Goal: Find specific page/section: Find specific page/section

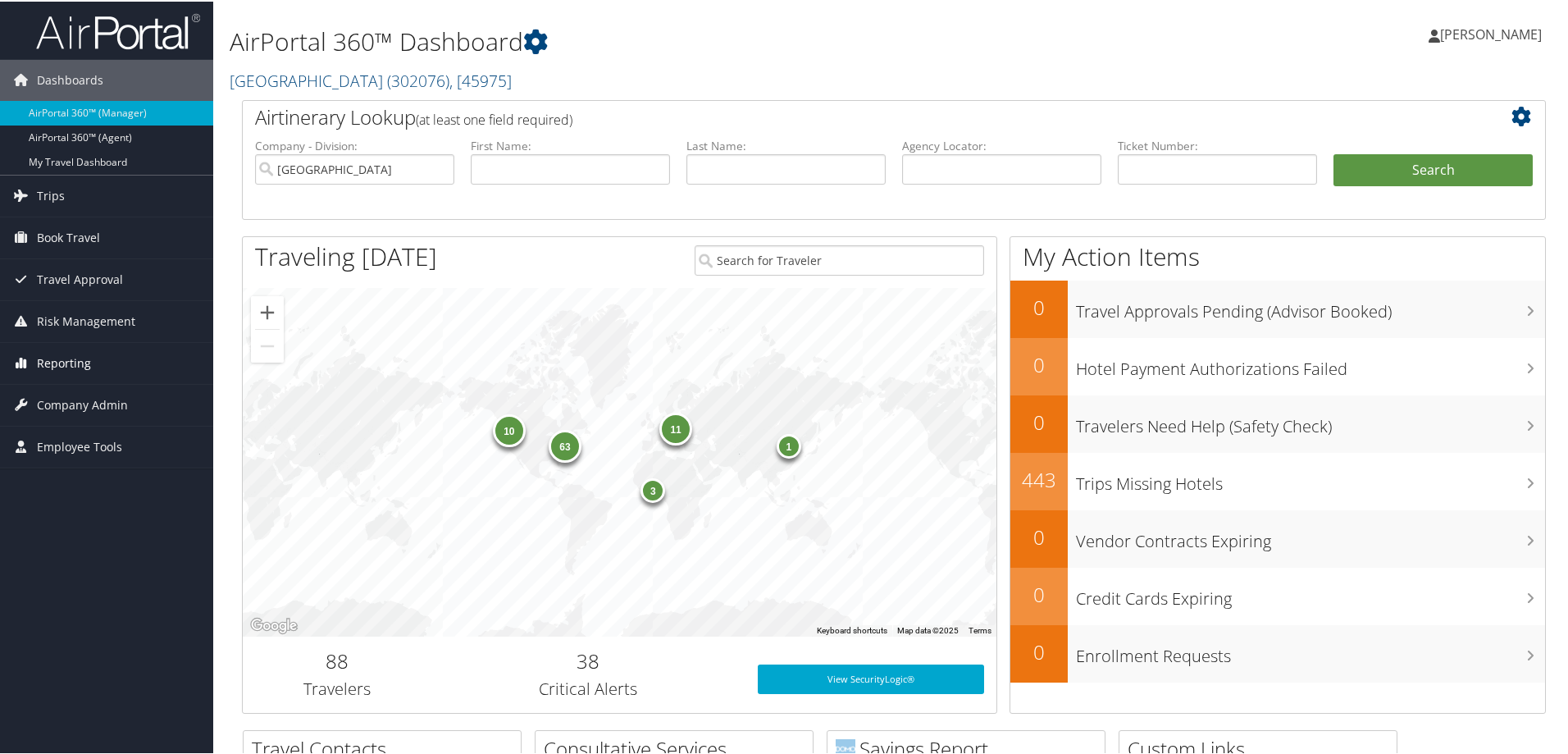
click at [58, 357] on span "Reporting" at bounding box center [64, 361] width 54 height 41
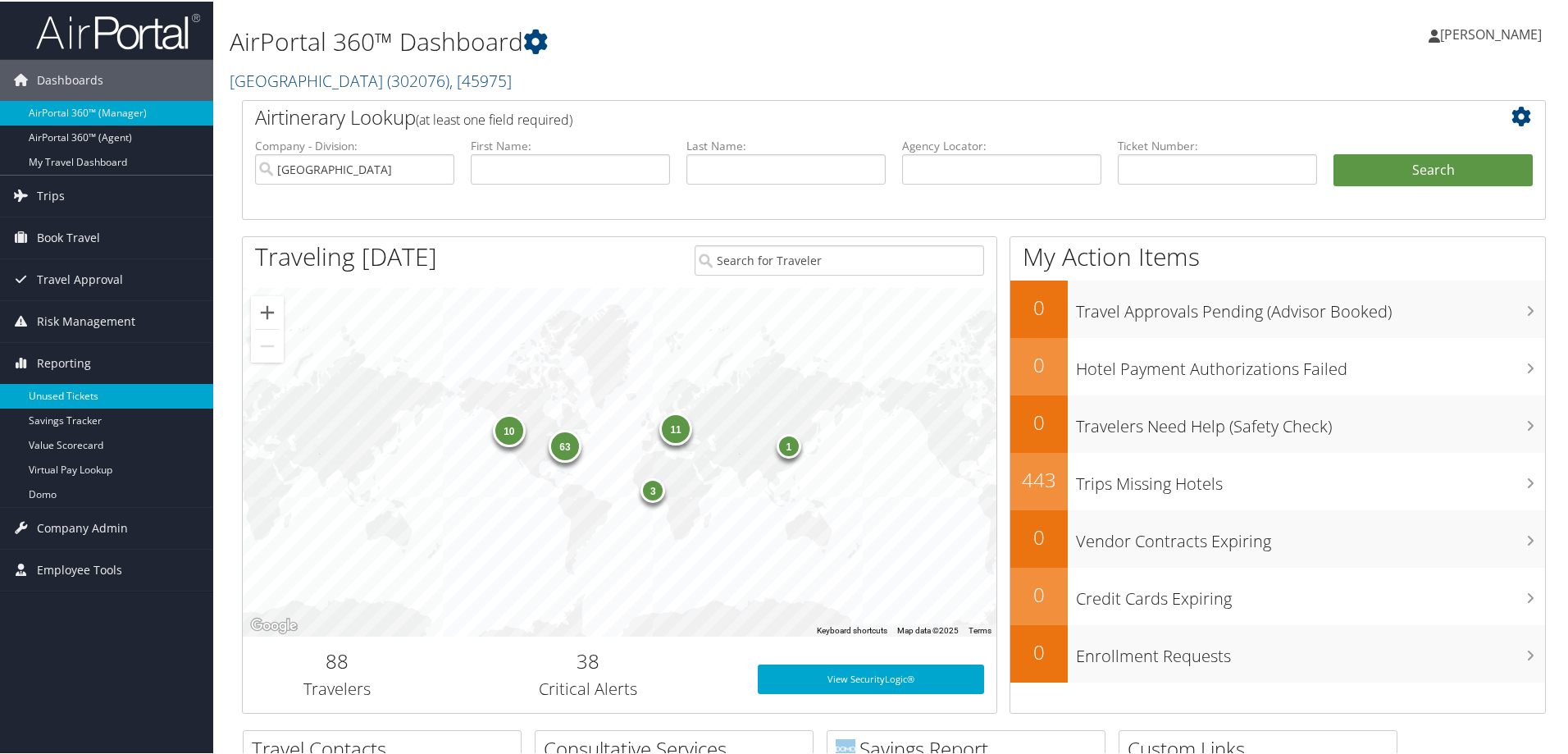
click at [64, 399] on link "Unused Tickets" at bounding box center [106, 395] width 213 height 25
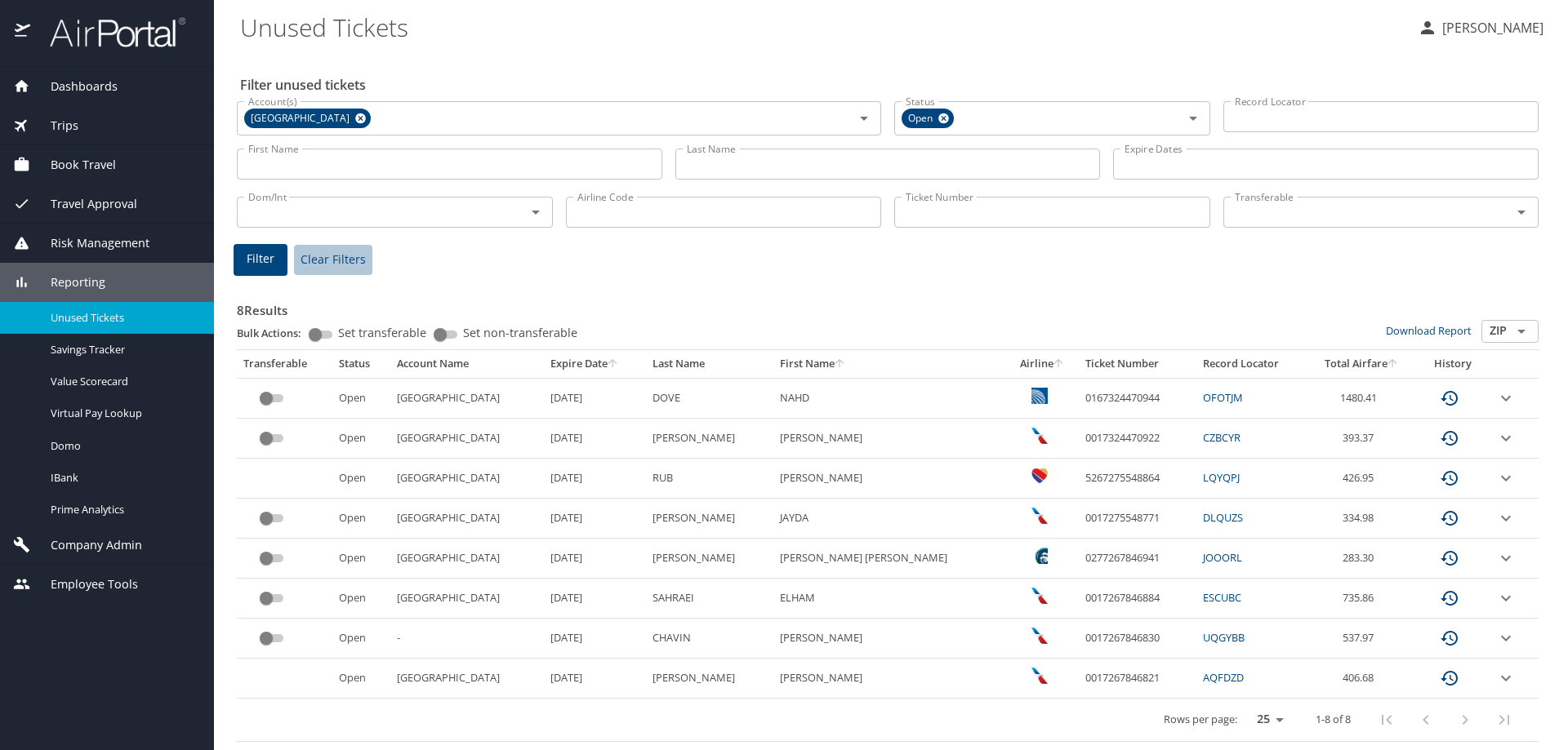
click at [333, 249] on button "Clear Filters" at bounding box center [334, 261] width 79 height 31
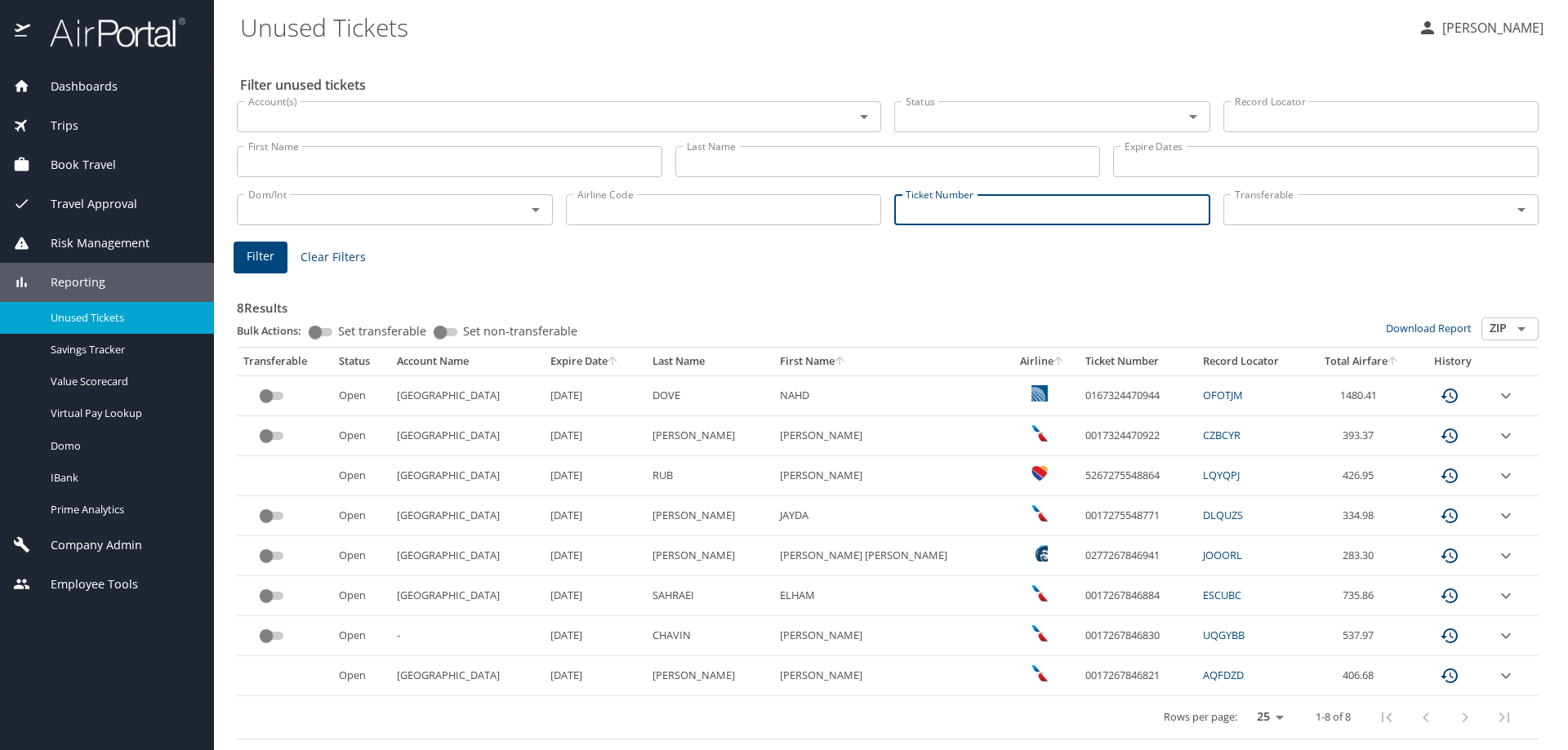
paste input "00671380973284"
type input "00671380973284"
click at [240, 256] on button "Filter" at bounding box center [261, 257] width 54 height 32
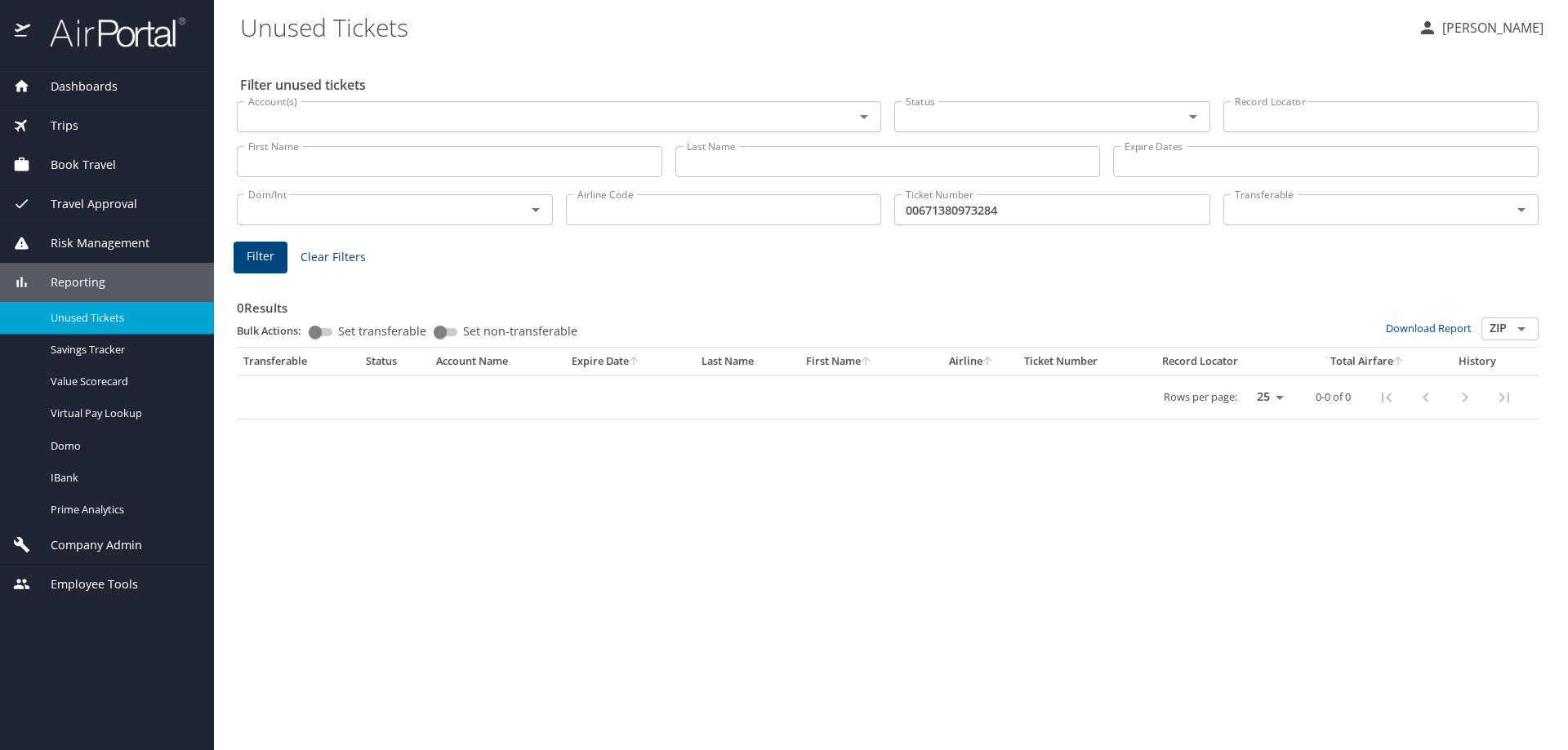
click at [440, 269] on div "0 Results Bulk Actions: Set transferable Set non-transferable Download Report Z…" at bounding box center [888, 345] width 1315 height 163
drag, startPoint x: 1017, startPoint y: 212, endPoint x: 899, endPoint y: 211, distance: 118.0
click at [899, 211] on input "00671380973284" at bounding box center [1052, 210] width 316 height 31
click at [345, 252] on span "Clear Filters" at bounding box center [333, 257] width 65 height 20
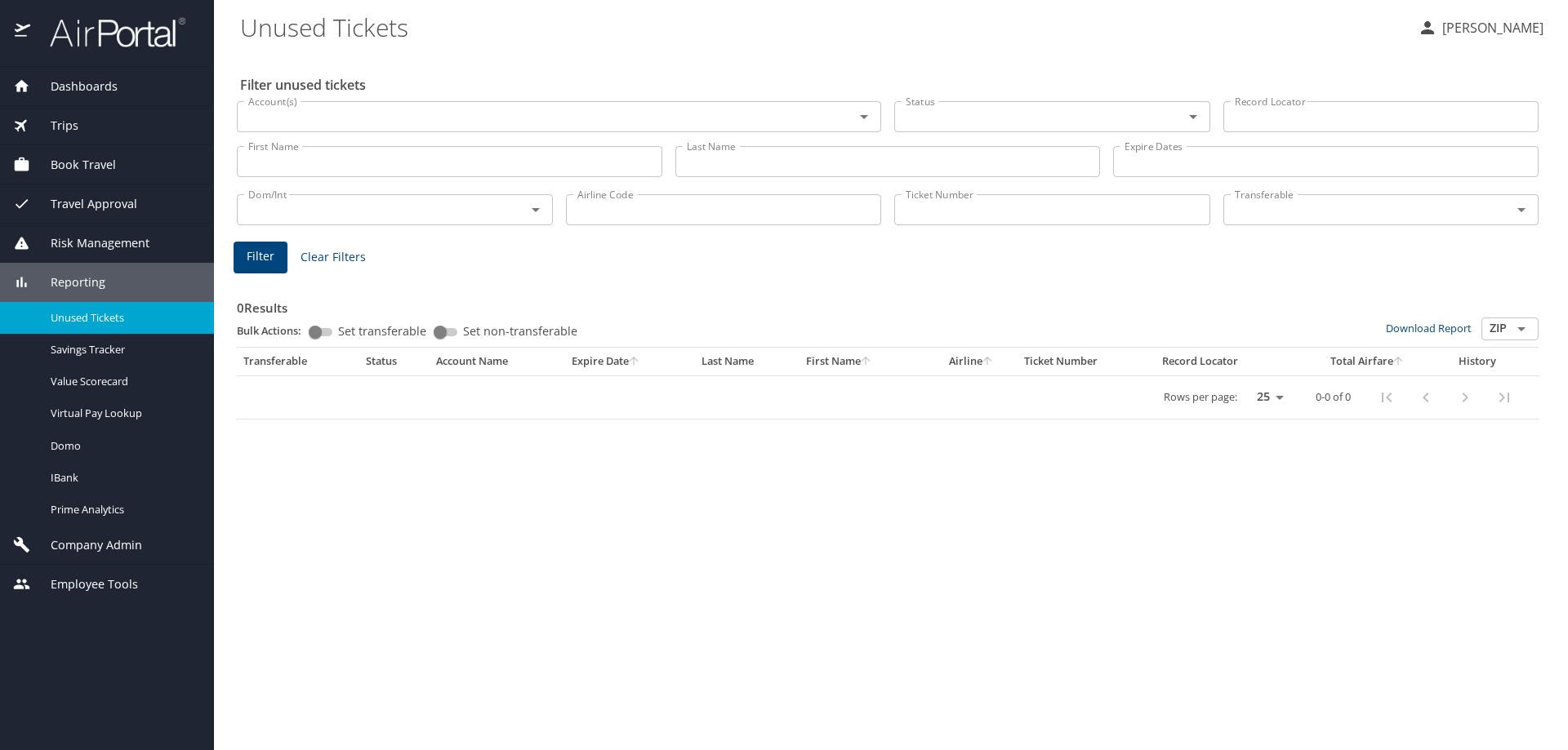
click at [69, 119] on span "Trips" at bounding box center [55, 125] width 48 height 18
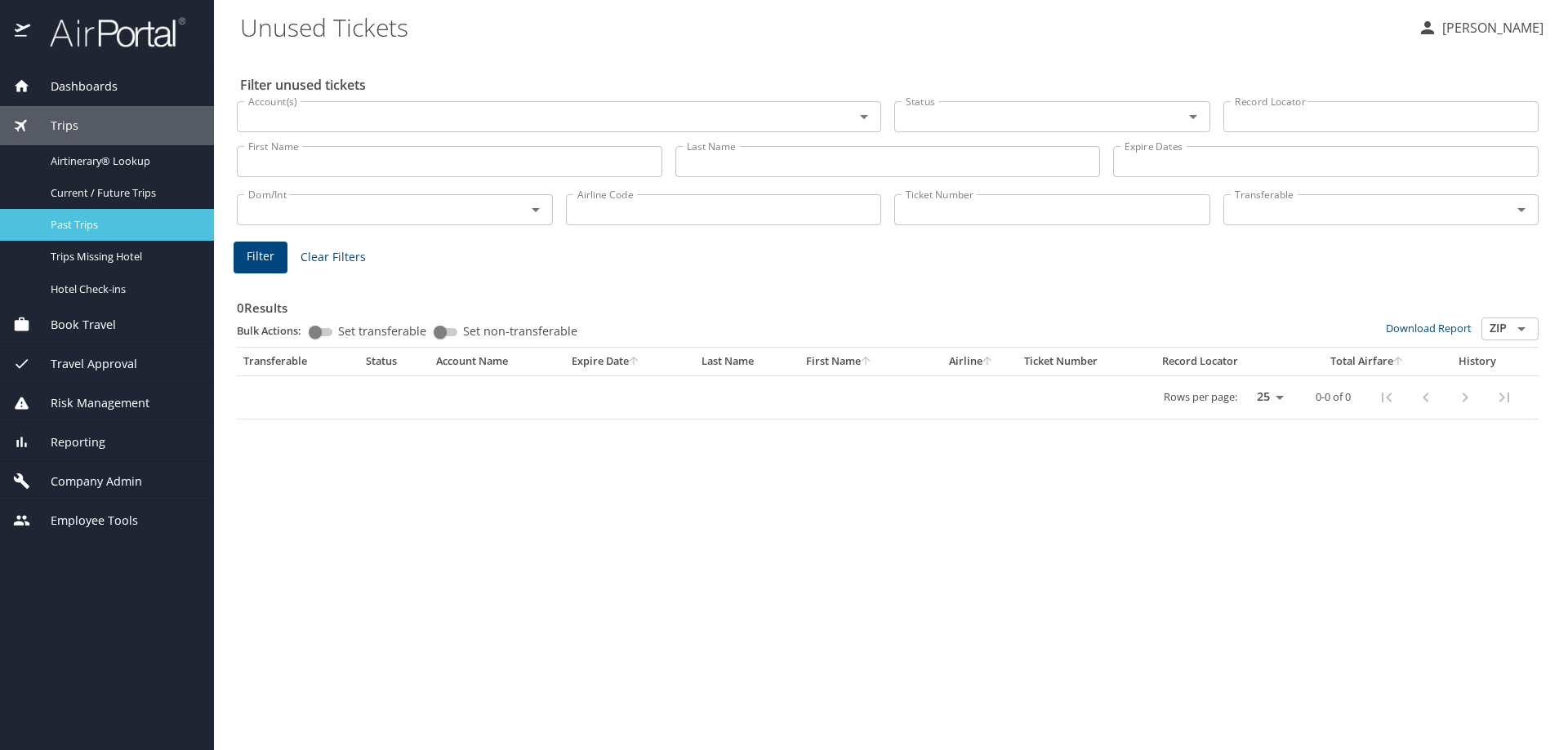
click at [69, 228] on span "Past Trips" at bounding box center [123, 225] width 144 height 15
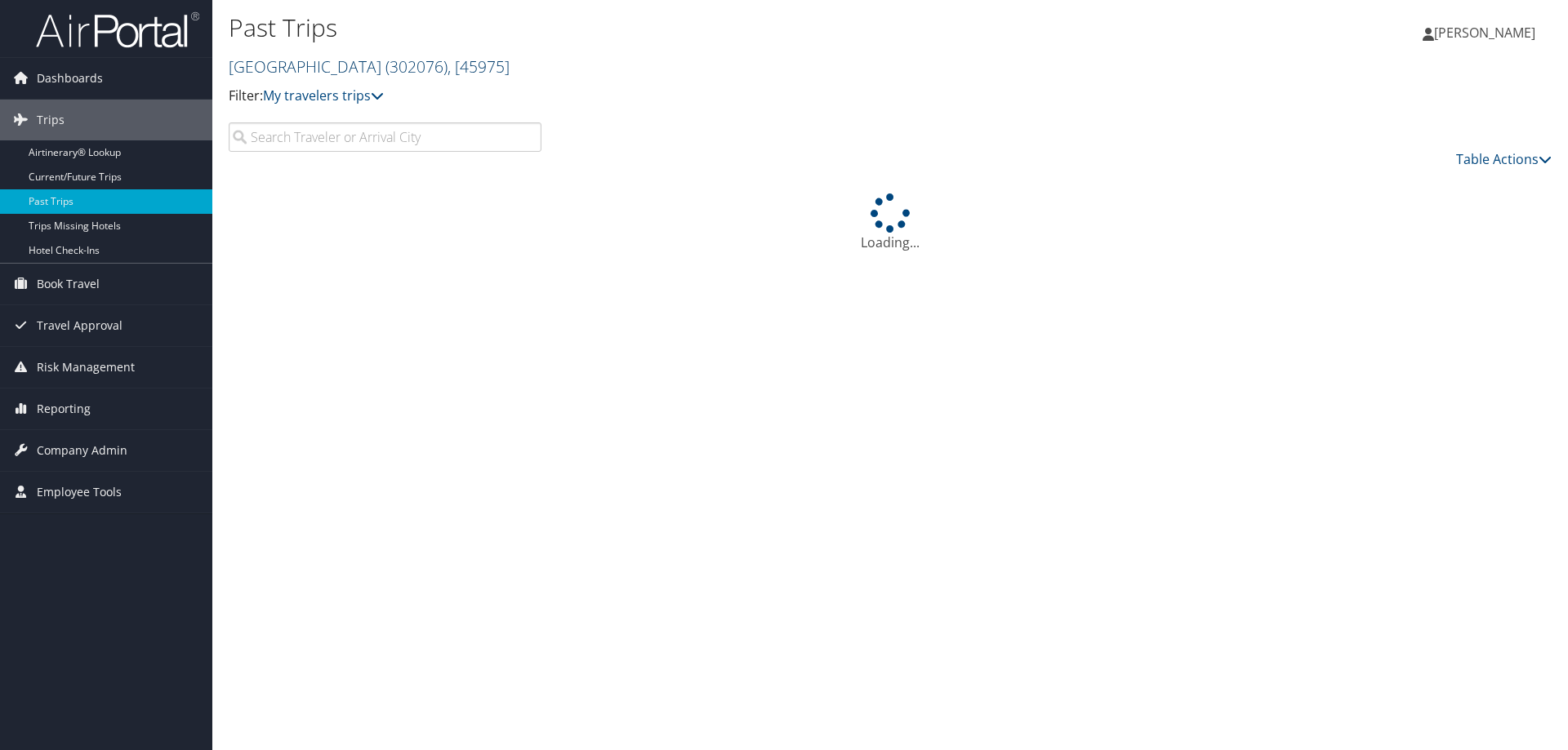
click at [352, 63] on link "[GEOGRAPHIC_DATA] ( 302076 ) , [ 45975 ]" at bounding box center [369, 66] width 281 height 22
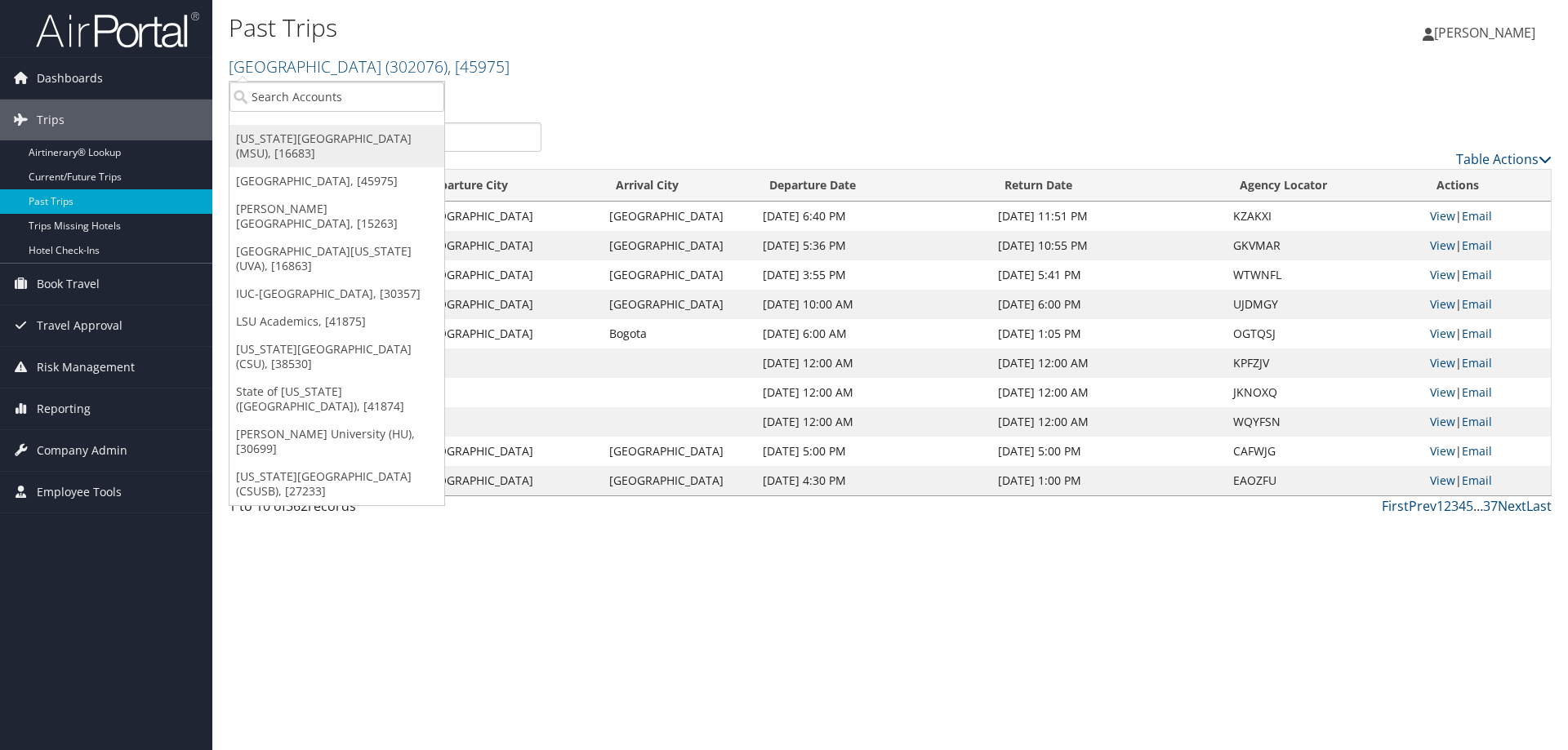
click at [288, 128] on link "Michigan State University (MSU), [16683]" at bounding box center [336, 146] width 215 height 42
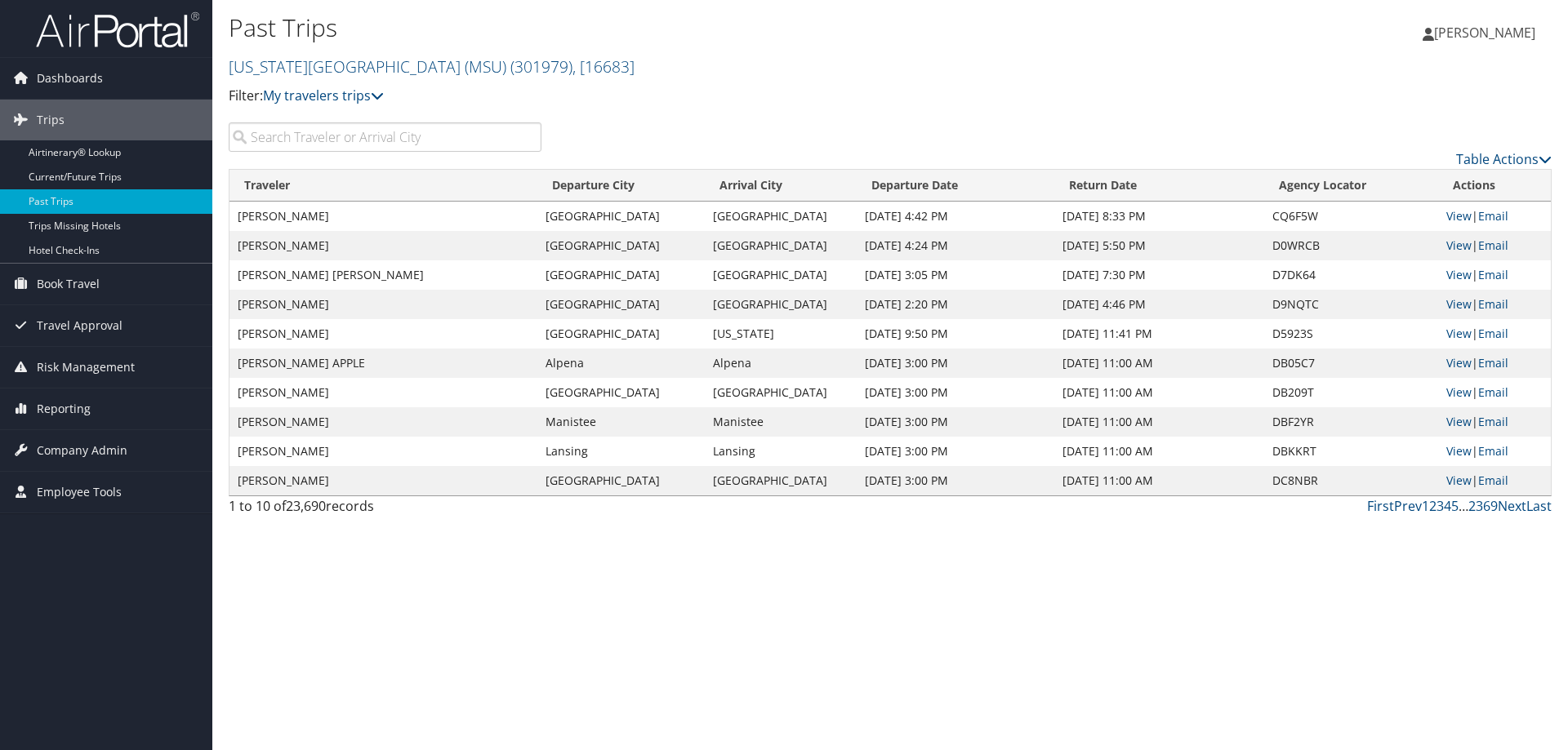
drag, startPoint x: 0, startPoint y: 0, endPoint x: 288, endPoint y: 128, distance: 315.2
click at [288, 128] on input "search" at bounding box center [385, 137] width 312 height 30
click at [63, 155] on link "Airtinerary® Lookup" at bounding box center [105, 153] width 212 height 25
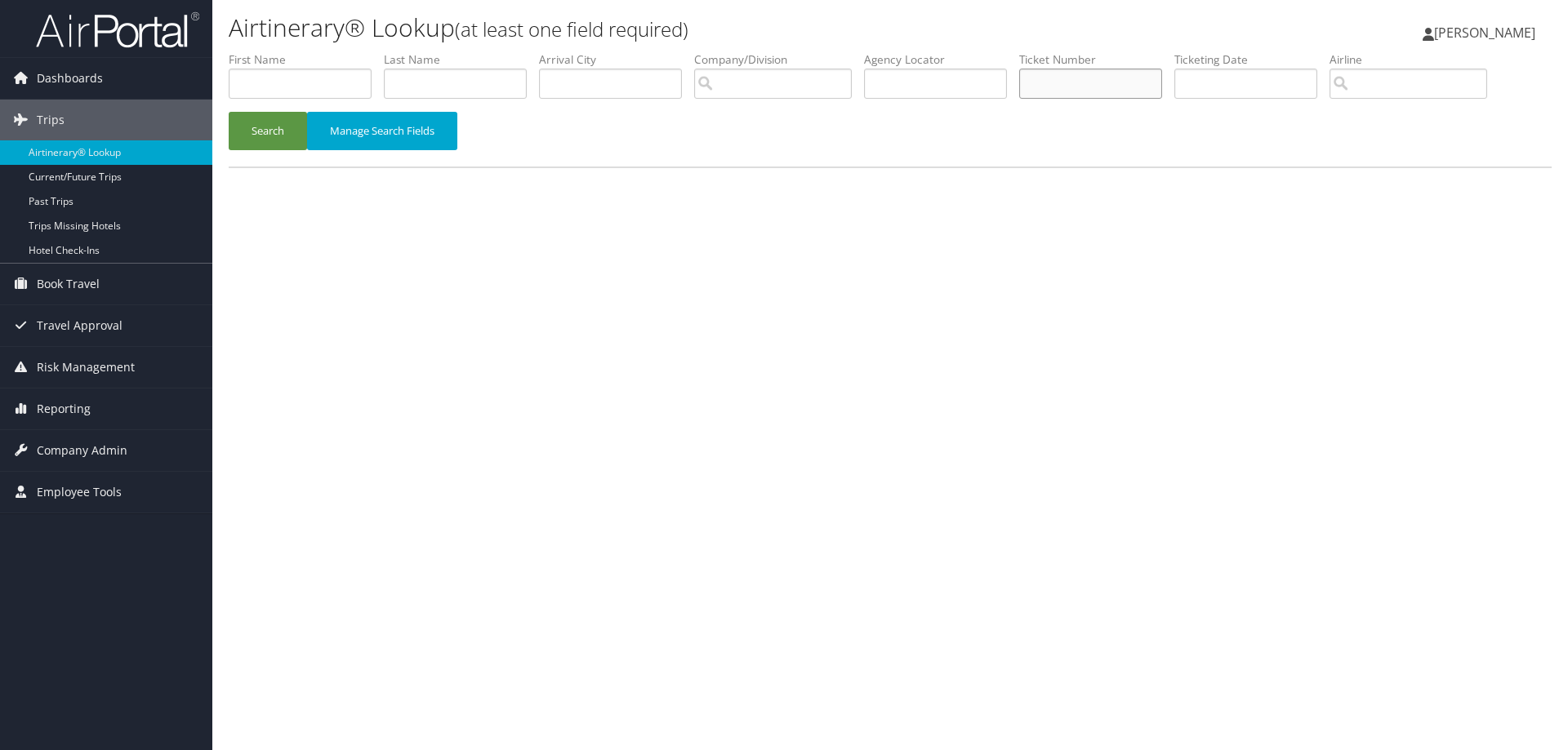
paste input "00671380973284"
click at [284, 125] on button "Search" at bounding box center [268, 131] width 79 height 38
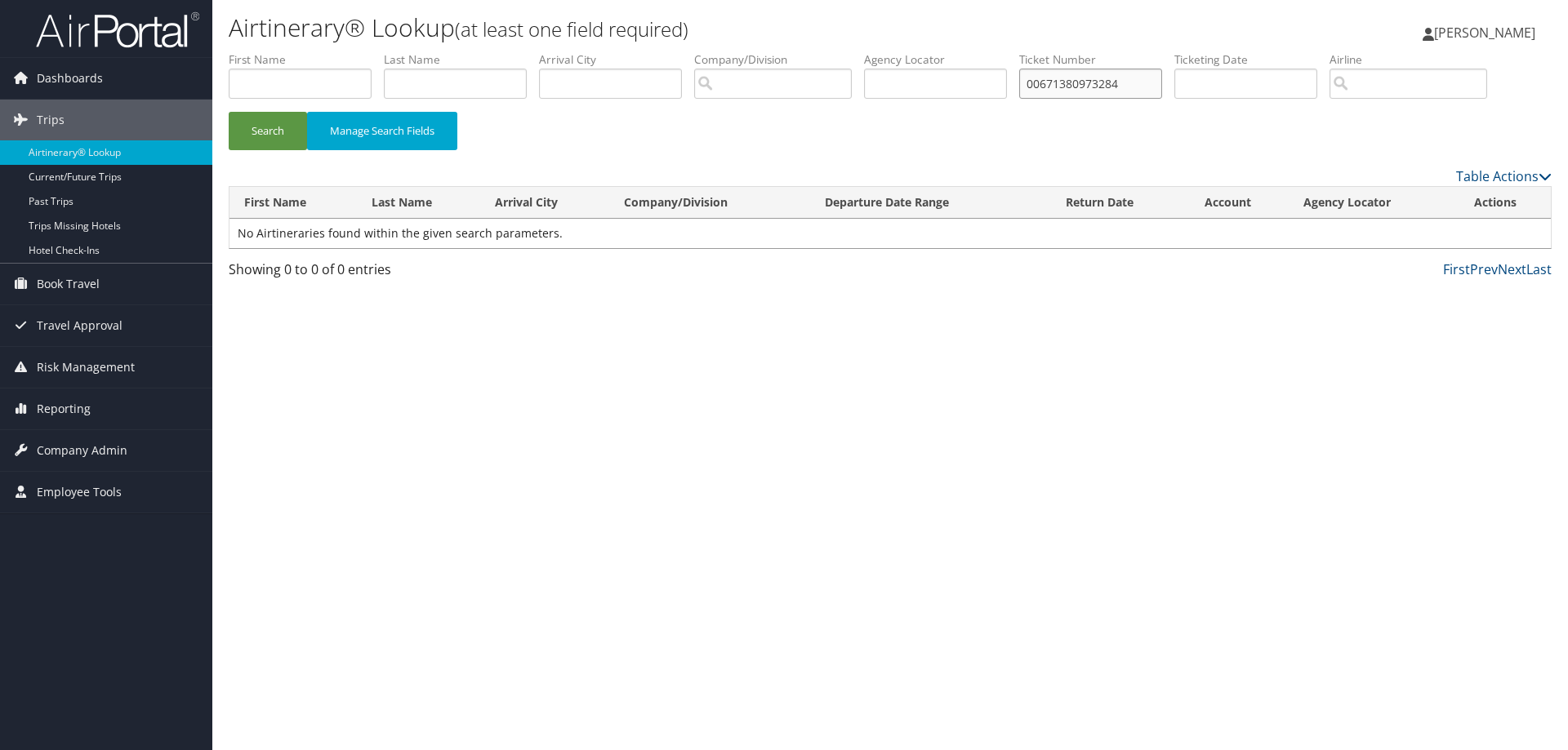
click at [1155, 85] on input "00671380973284" at bounding box center [1090, 84] width 143 height 31
type input "0067138097328"
click at [266, 148] on button "Search" at bounding box center [268, 131] width 79 height 38
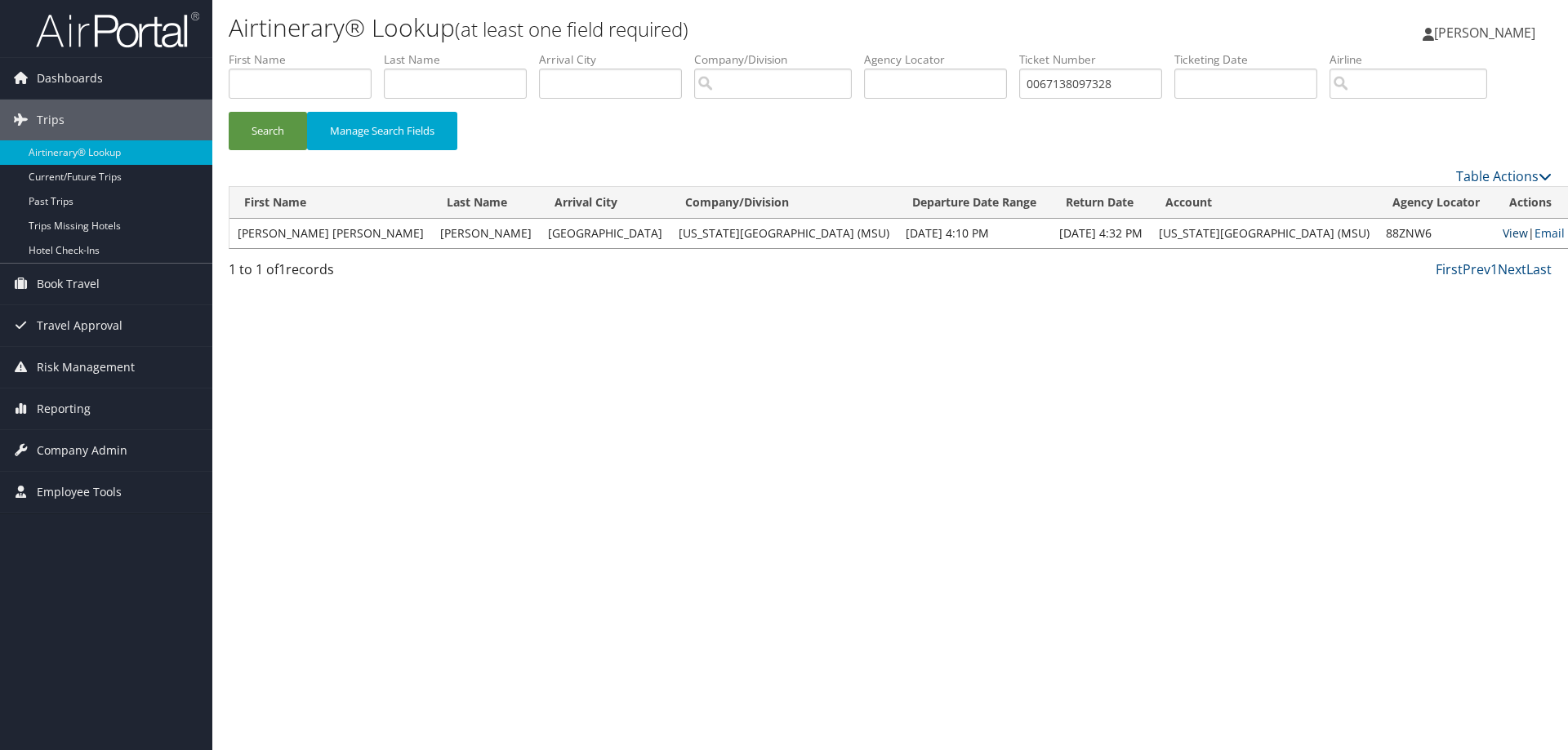
click at [1502, 236] on link "View" at bounding box center [1514, 233] width 25 height 15
click at [69, 405] on span "Reporting" at bounding box center [63, 409] width 54 height 41
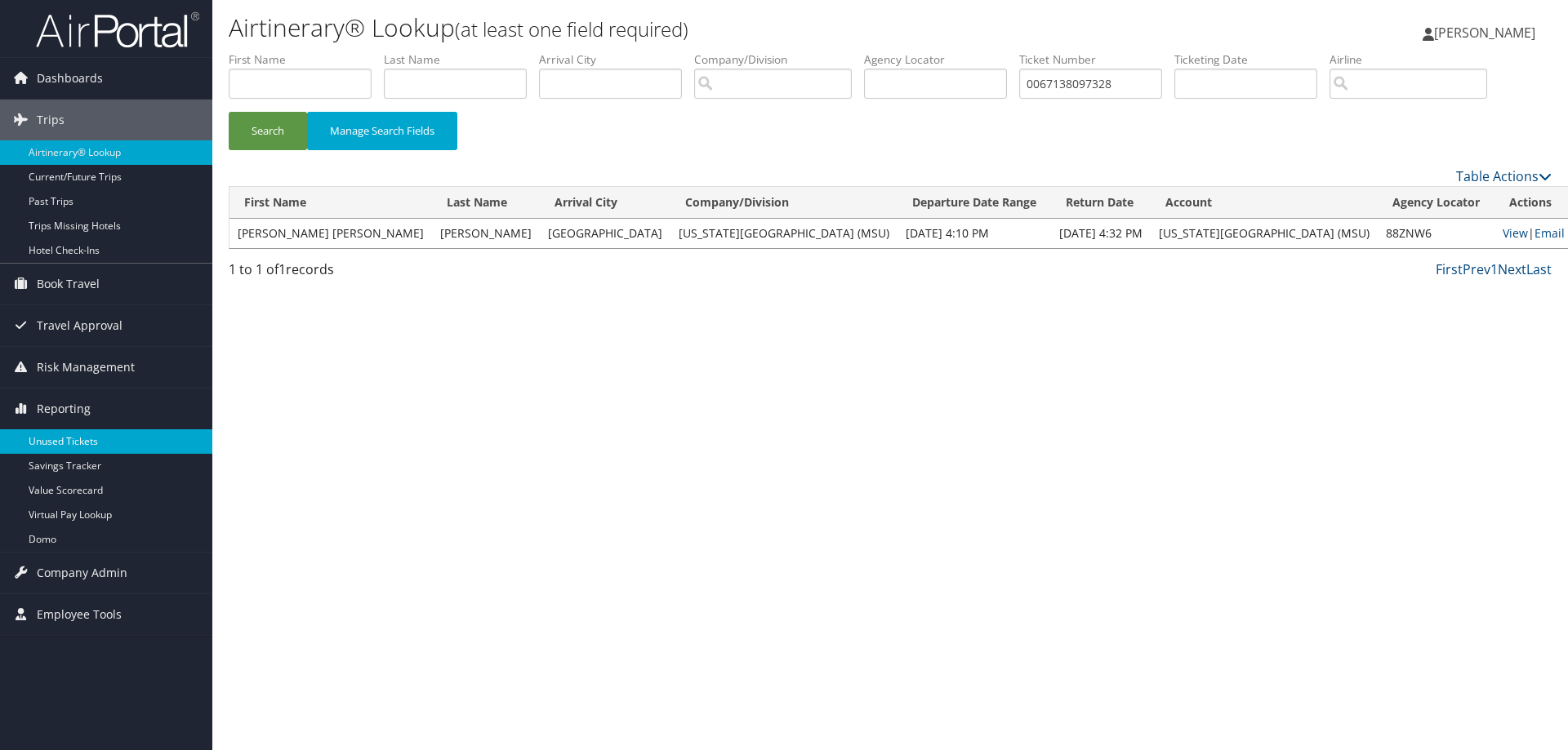
click at [74, 439] on link "Unused Tickets" at bounding box center [105, 442] width 212 height 25
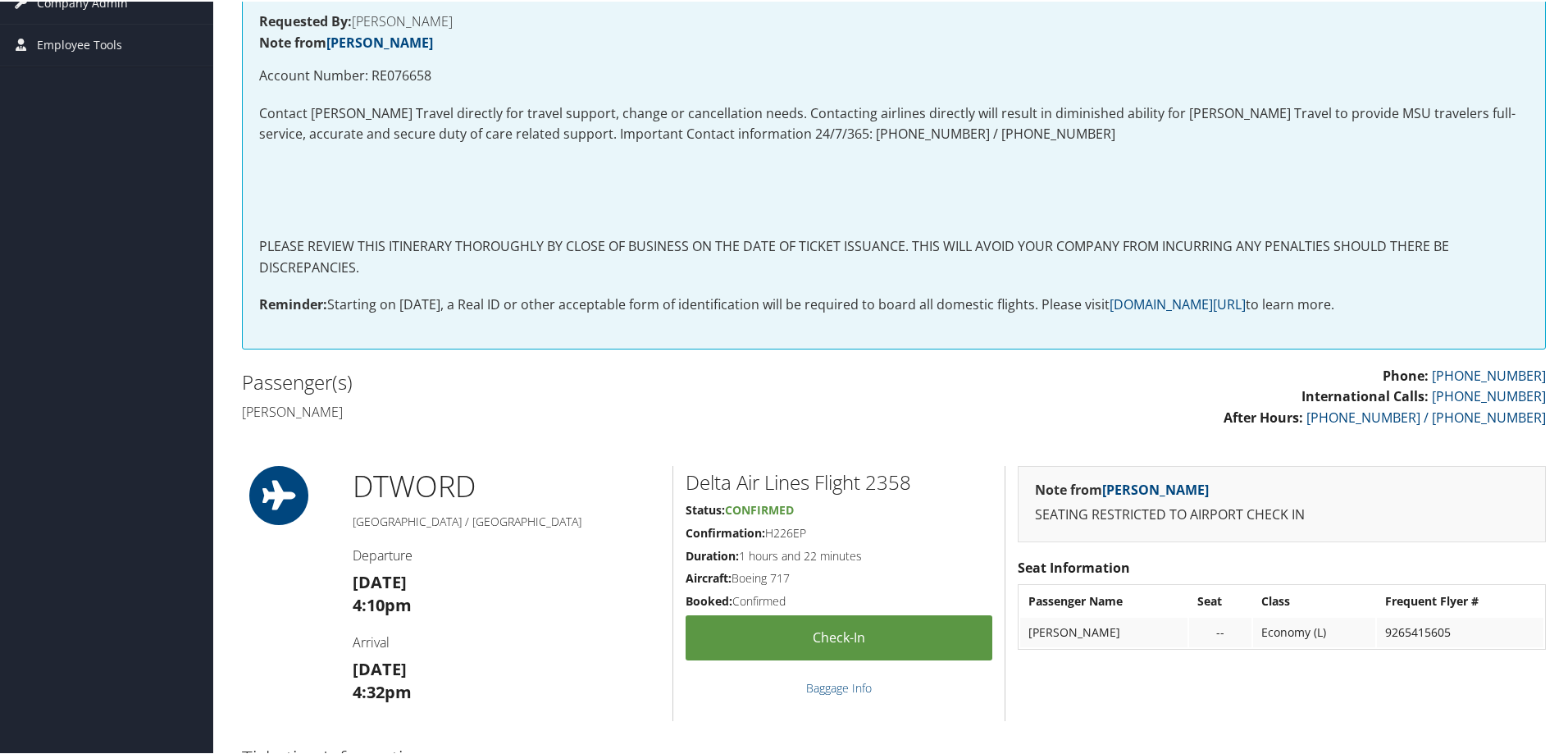
scroll to position [574, 0]
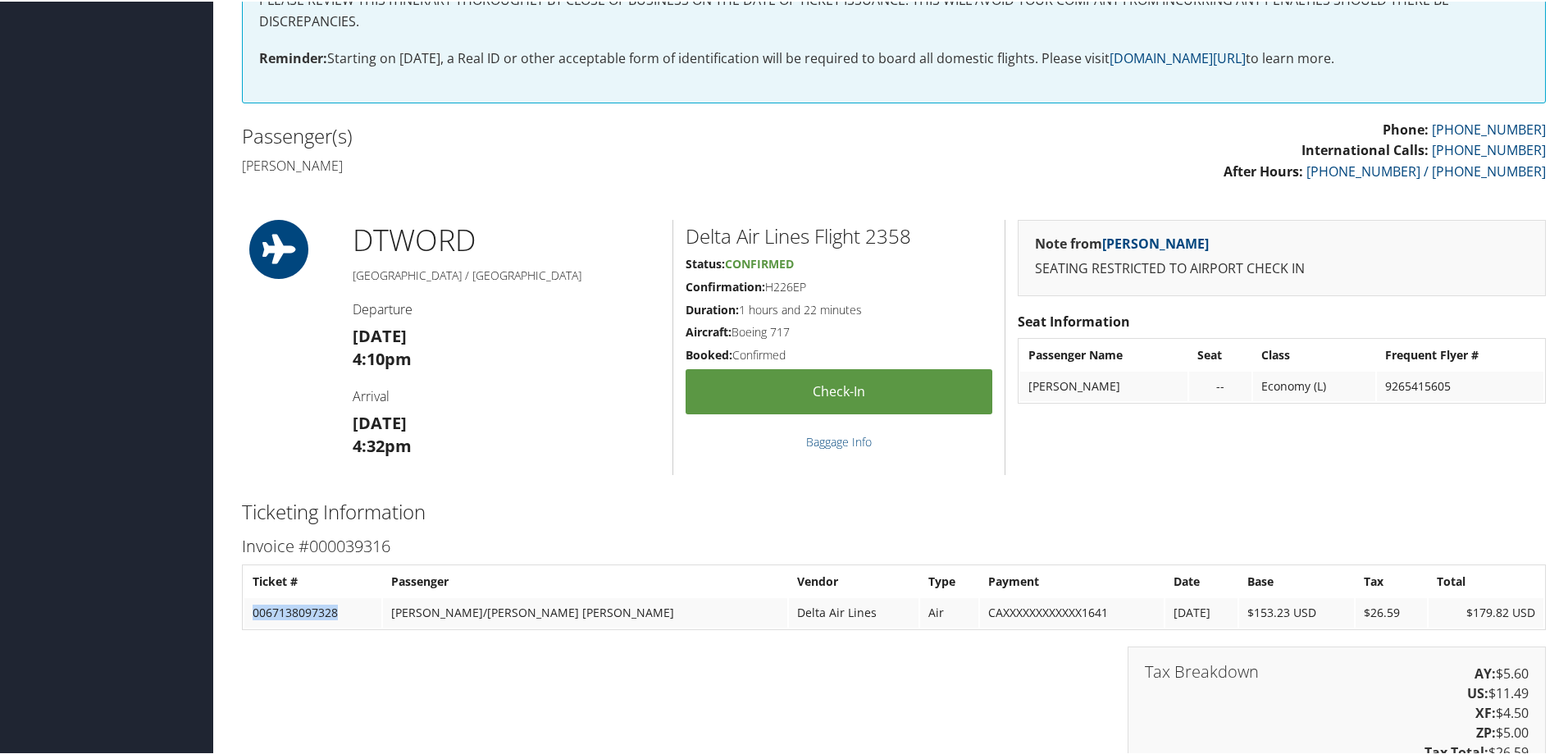
drag, startPoint x: 345, startPoint y: 615, endPoint x: 253, endPoint y: 612, distance: 92.0
click at [253, 612] on td "0067138097328" at bounding box center [313, 611] width 137 height 30
copy td "0067138097328"
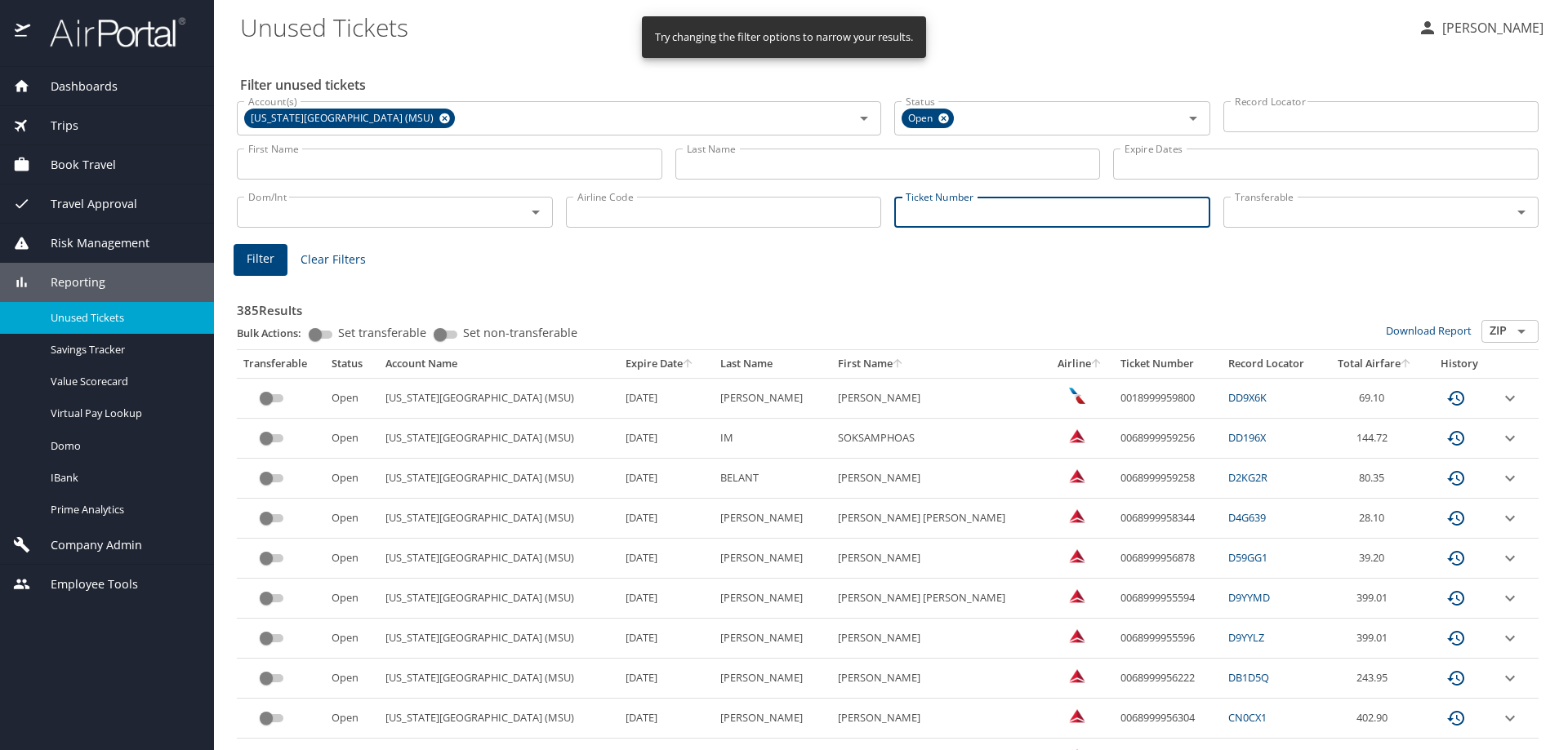
paste input "0067138097328"
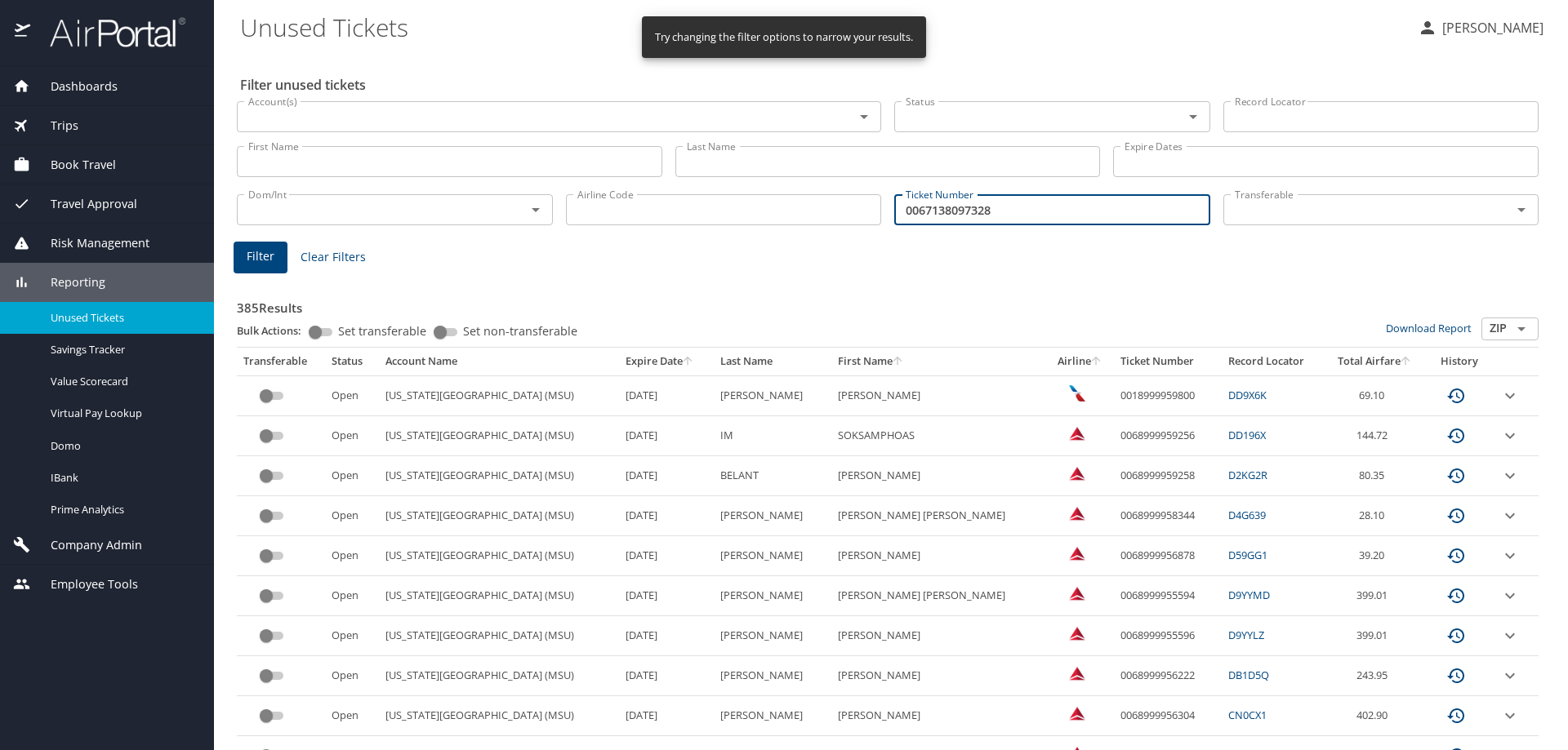
type input "0067138097328"
click at [258, 251] on span "Filter" at bounding box center [260, 256] width 28 height 20
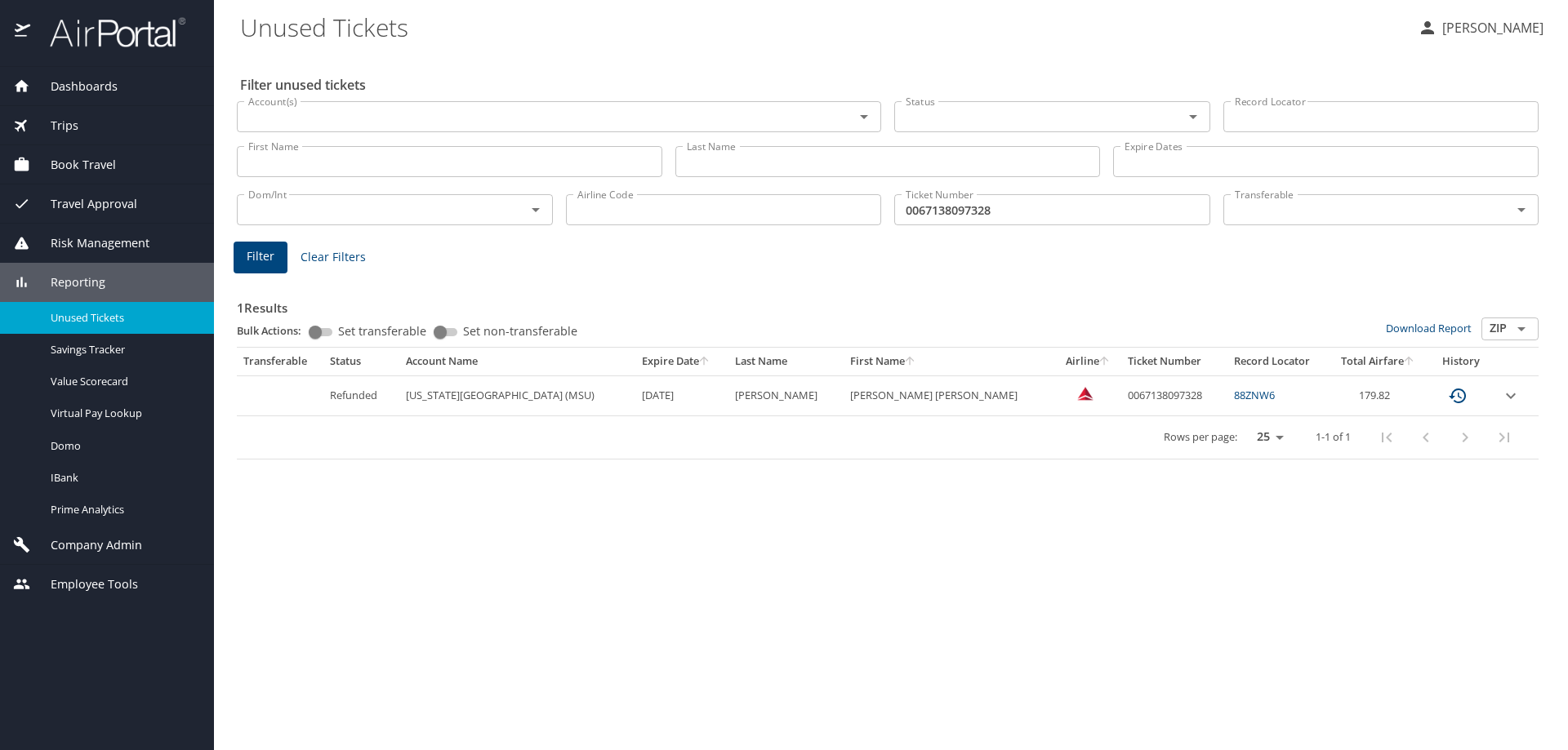
click at [1234, 395] on link "88ZNW6" at bounding box center [1254, 395] width 41 height 14
click at [1006, 215] on input "0067138097328" at bounding box center [1052, 210] width 316 height 31
click at [472, 253] on div "Filter Clear Filters" at bounding box center [888, 257] width 1308 height 32
drag, startPoint x: 1051, startPoint y: 210, endPoint x: 726, endPoint y: 226, distance: 325.4
click at [727, 226] on div "Dom/Int Dom/Int Airline Code Airline Code Ticket Number 0067138097328 Ticket Nu…" at bounding box center [888, 208] width 1315 height 54
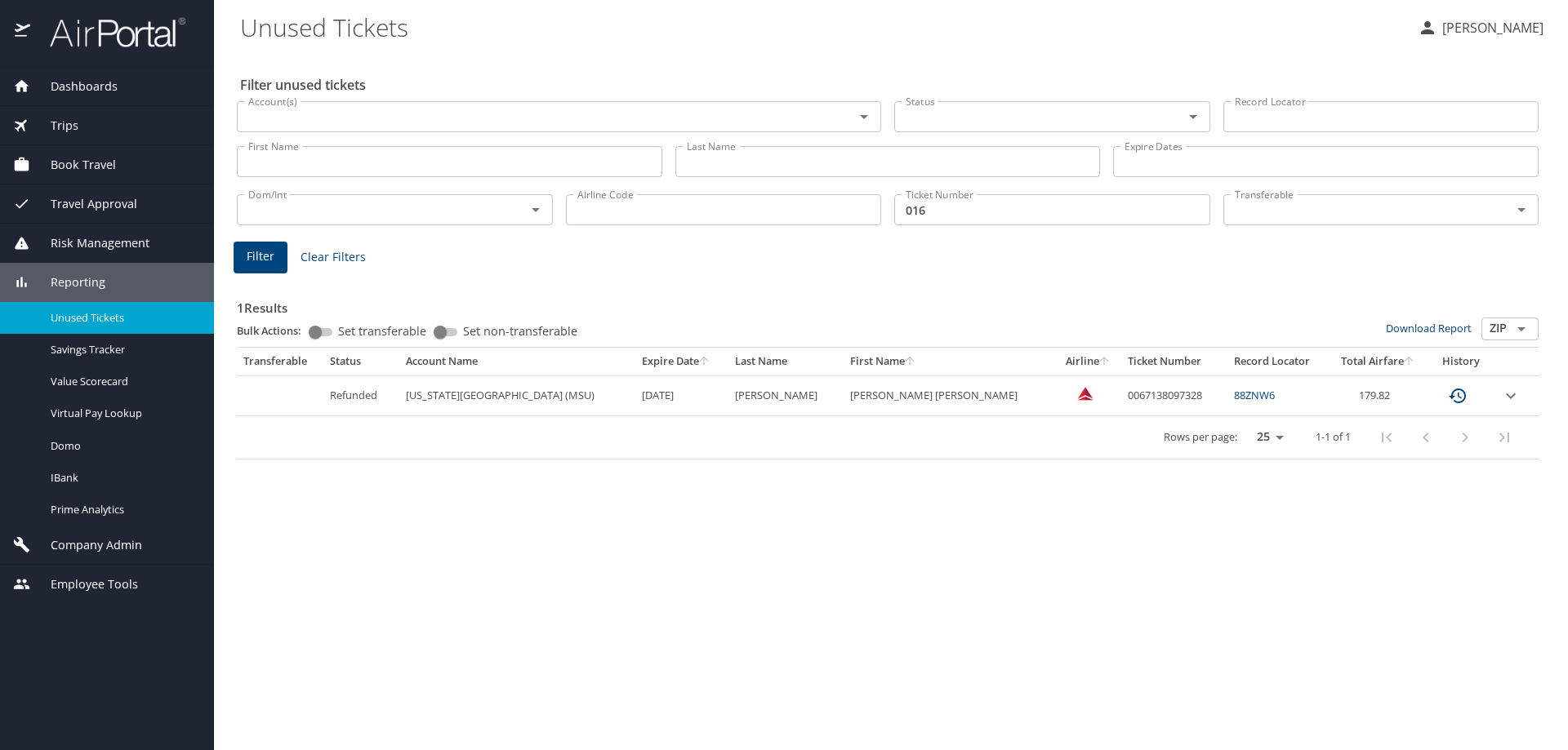
click at [926, 285] on div "1 Results Bulk Actions: Set transferable Set non-transferable Download Report Z…" at bounding box center [888, 368] width 1302 height 183
click at [957, 212] on input "016" at bounding box center [1052, 210] width 316 height 31
click at [809, 271] on div "1 Results Bulk Actions: Set transferable Set non-transferable Download Report Z…" at bounding box center [888, 364] width 1315 height 202
click at [963, 214] on input "016" at bounding box center [1052, 210] width 316 height 31
click at [912, 214] on input "01671380973212" at bounding box center [1052, 210] width 316 height 31
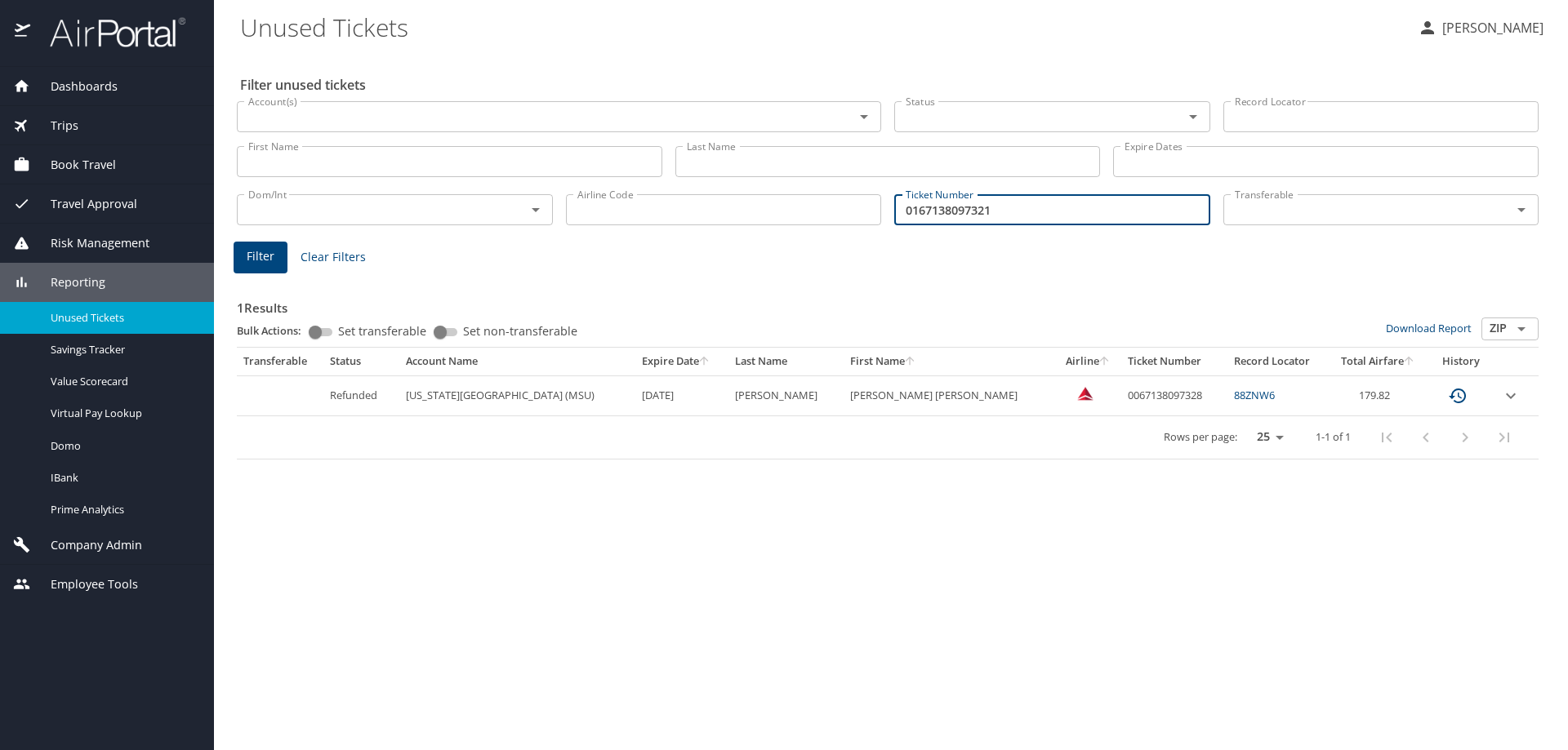
type input "0167138097321"
click at [245, 261] on button "Filter" at bounding box center [261, 257] width 54 height 32
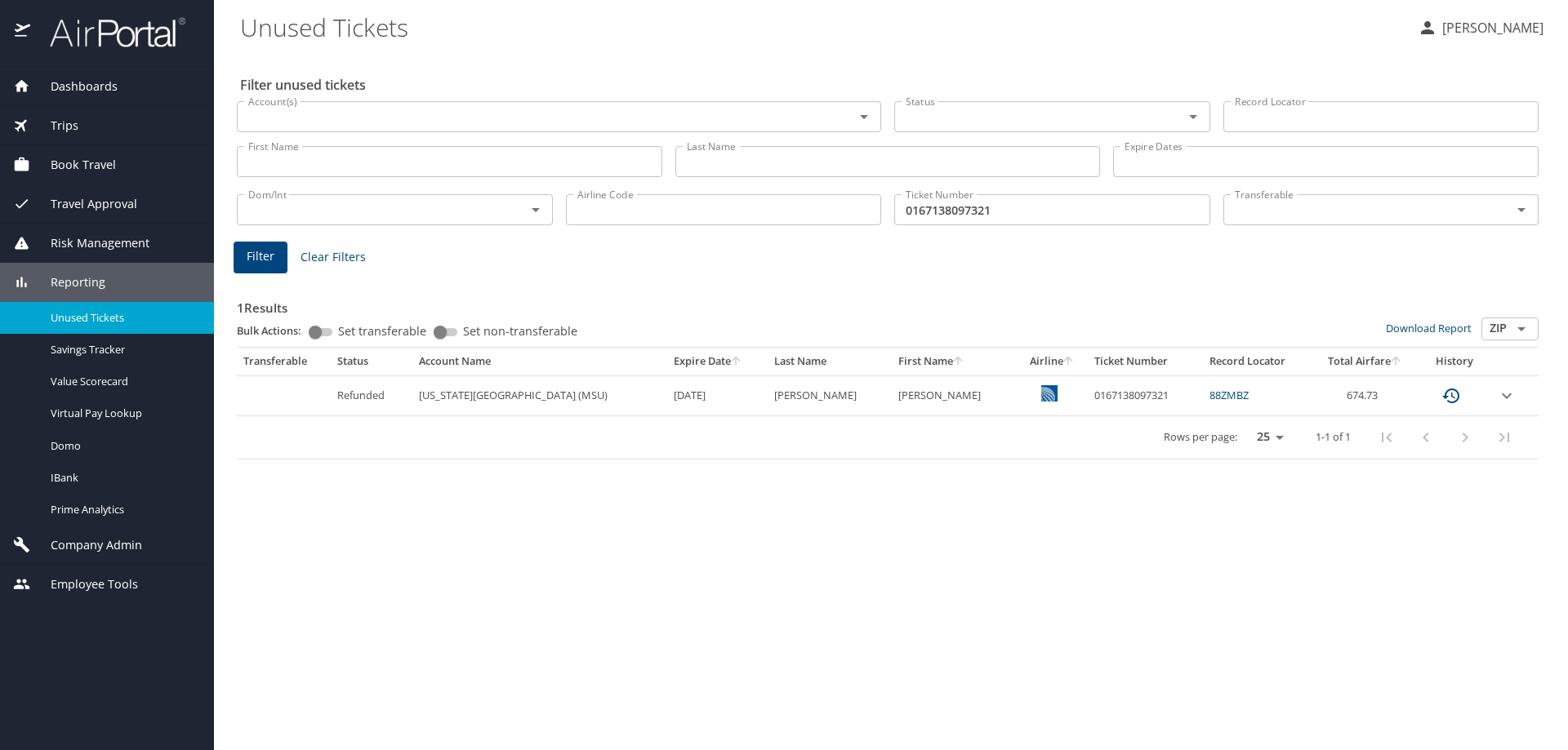
click at [1222, 393] on link "88ZMBZ" at bounding box center [1229, 395] width 39 height 14
click at [821, 487] on div "Filter unused tickets Account(s) Account(s) Status Status Record Locator Record…" at bounding box center [890, 401] width 1302 height 697
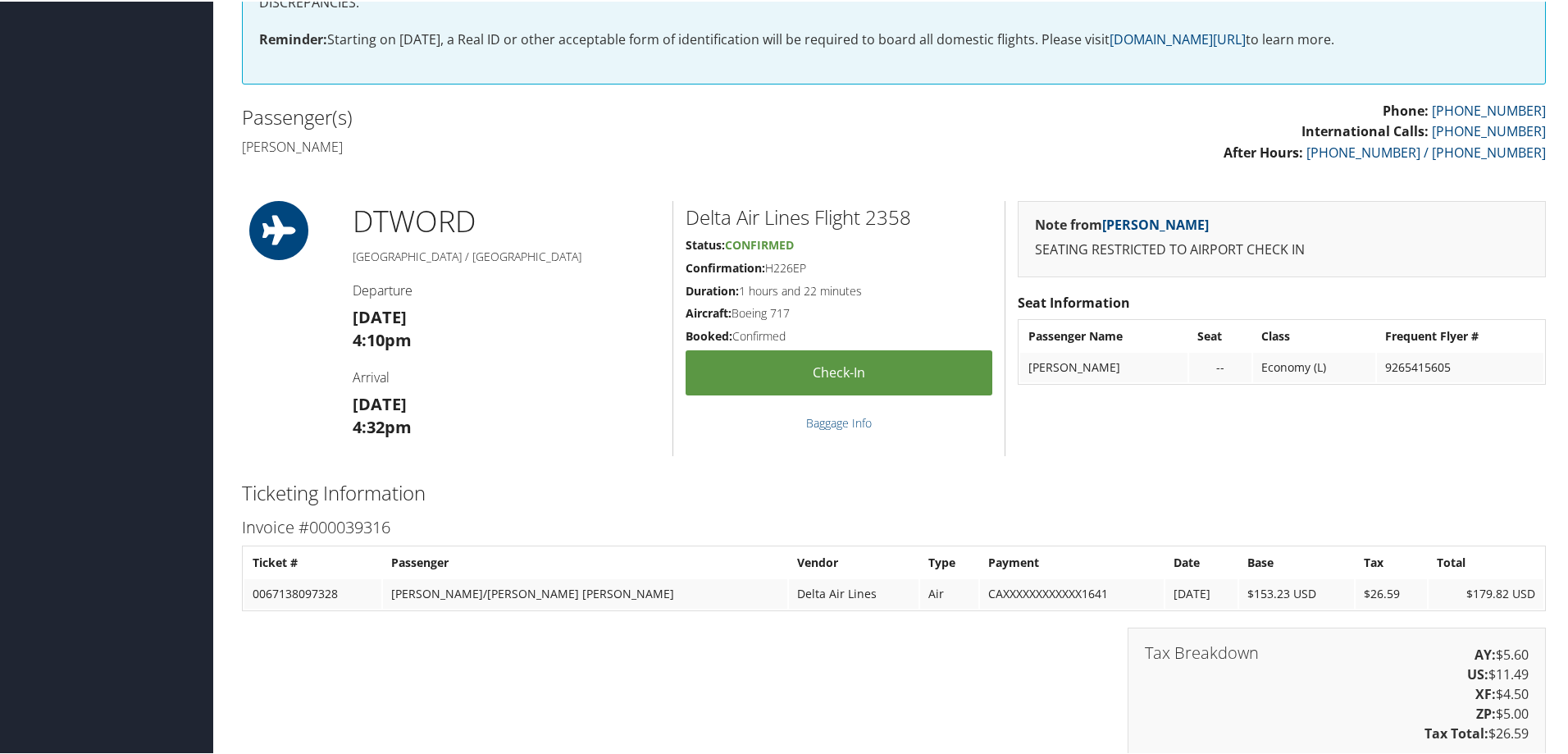
scroll to position [183, 0]
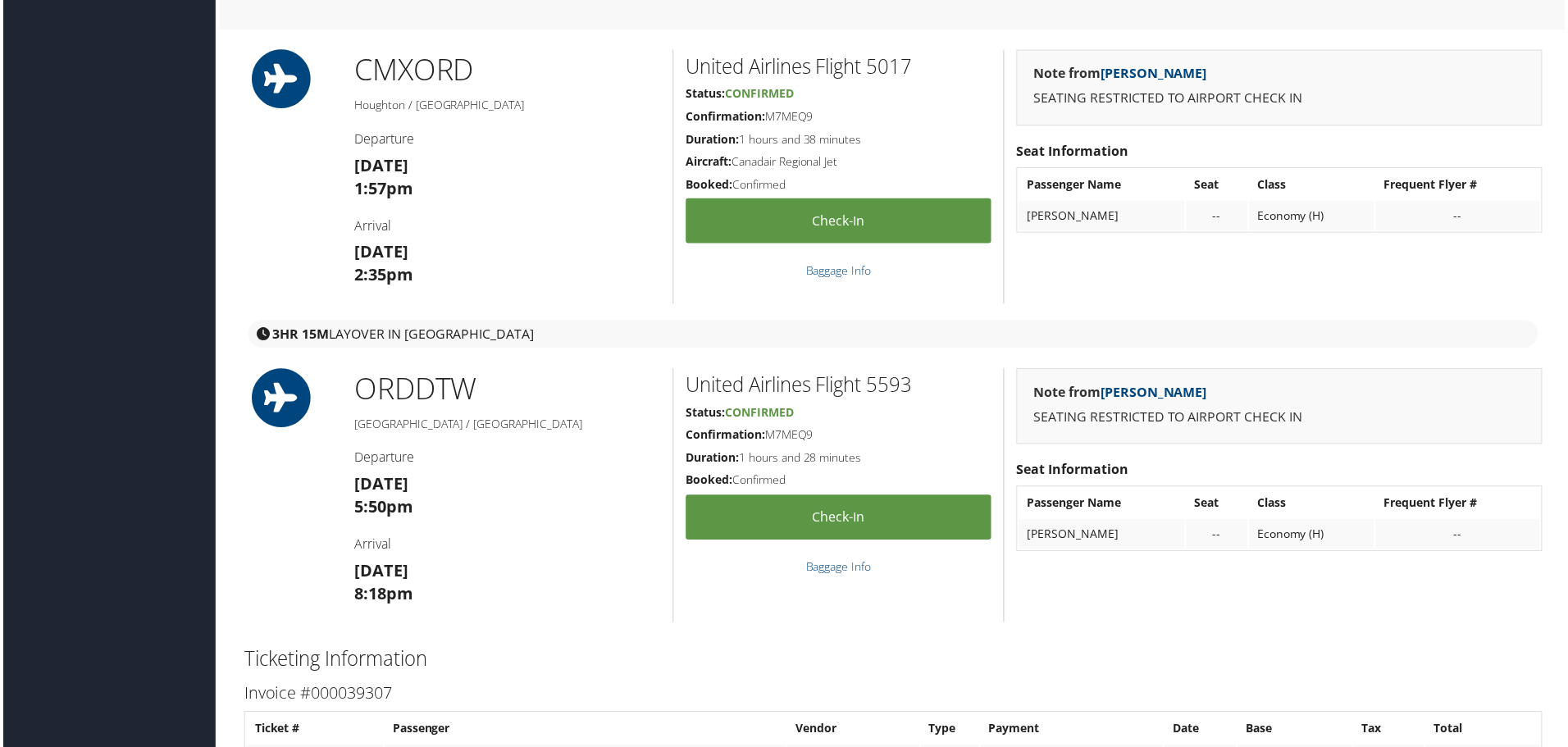
scroll to position [1230, 0]
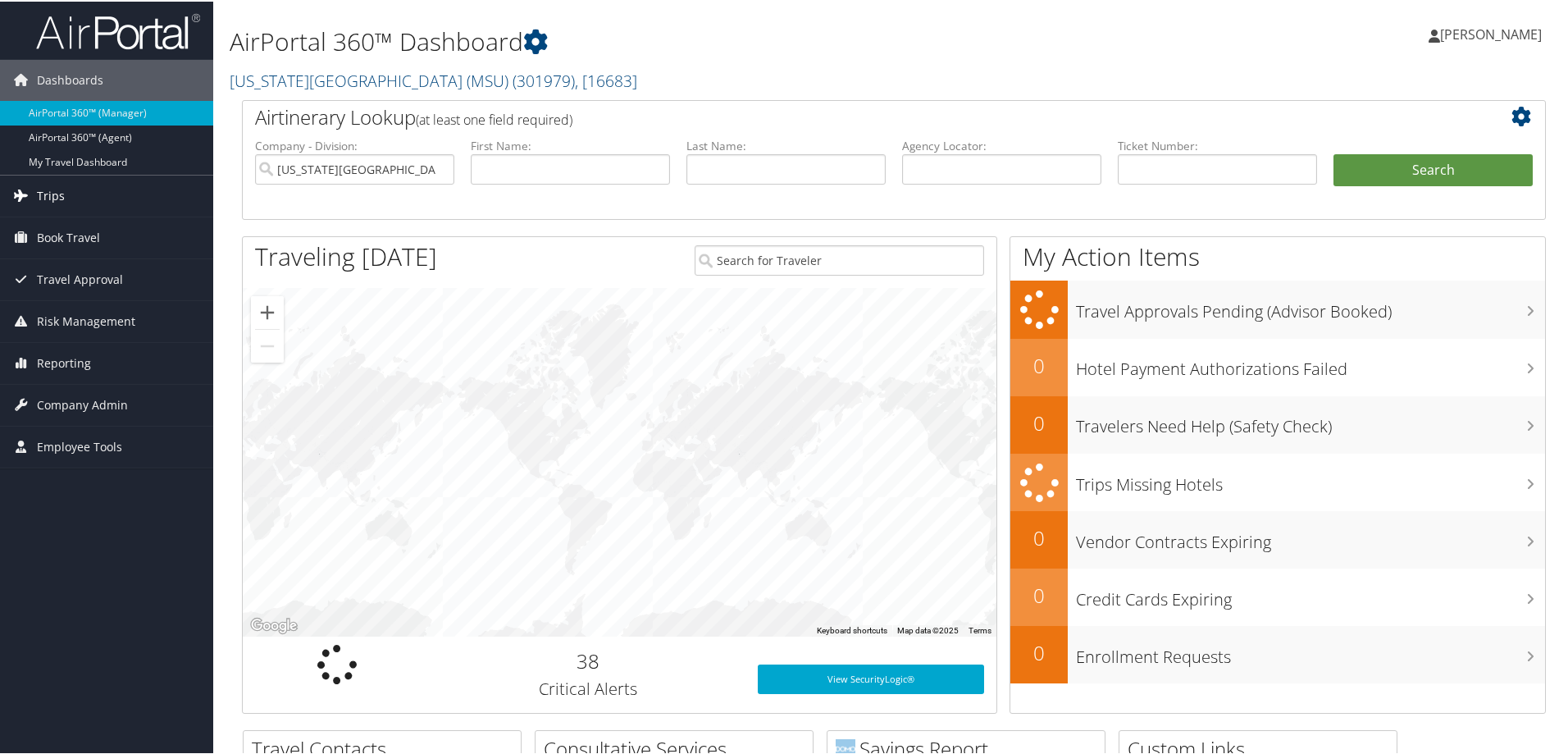
click at [52, 198] on span "Trips" at bounding box center [50, 195] width 28 height 41
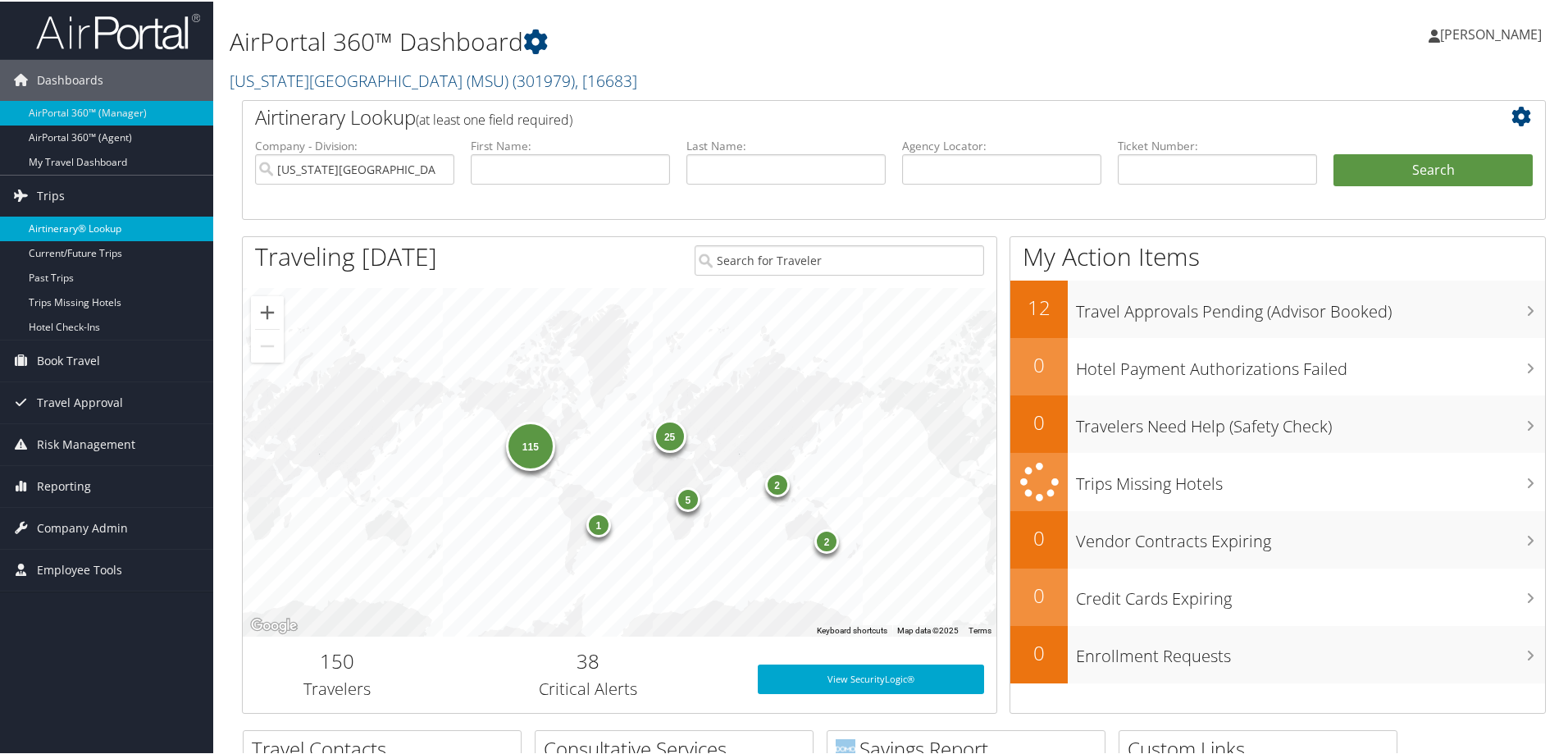
click at [72, 230] on link "Airtinerary® Lookup" at bounding box center [106, 227] width 213 height 25
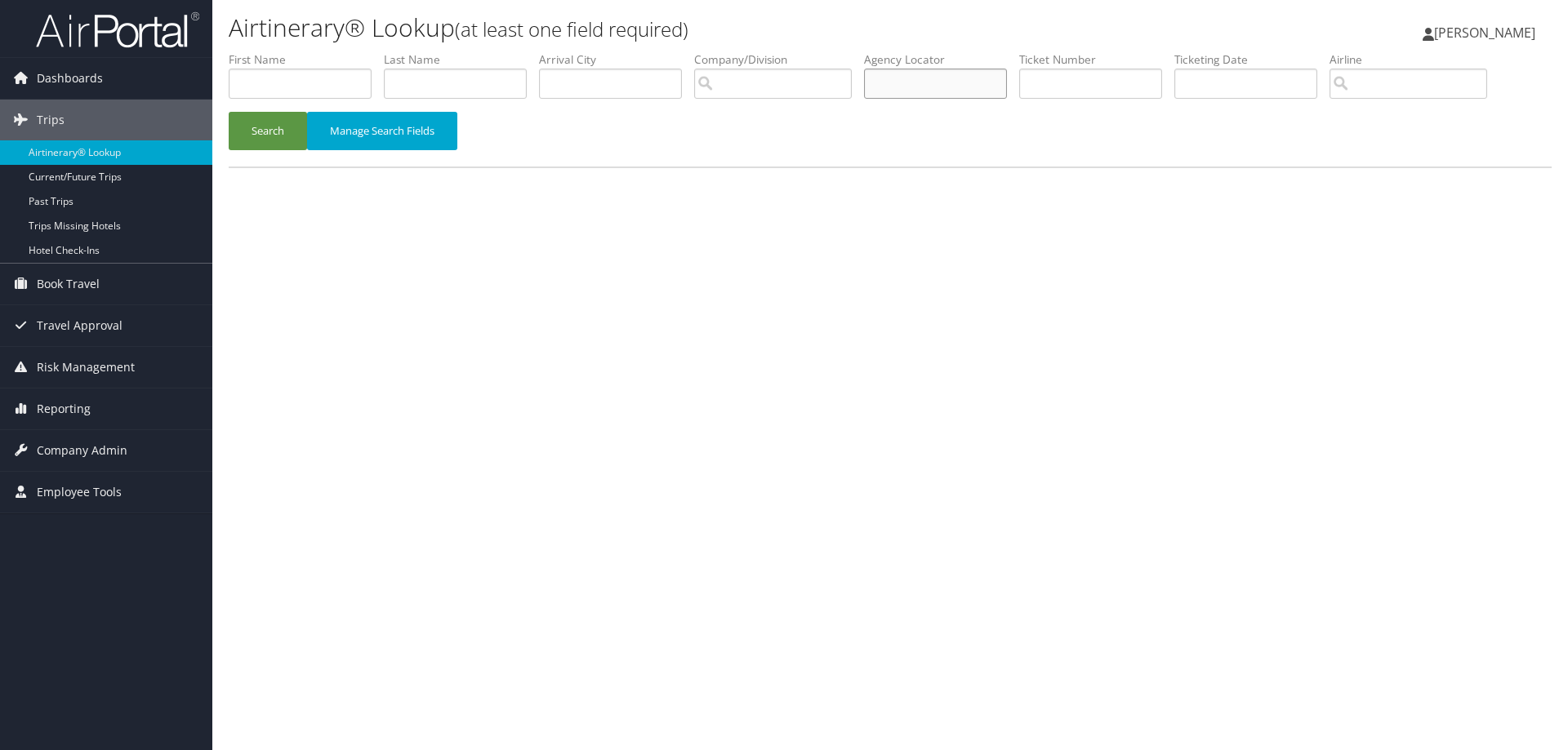
paste input "CRP2CW"
type input "CRP2CW"
click at [242, 128] on button "Search" at bounding box center [268, 131] width 79 height 38
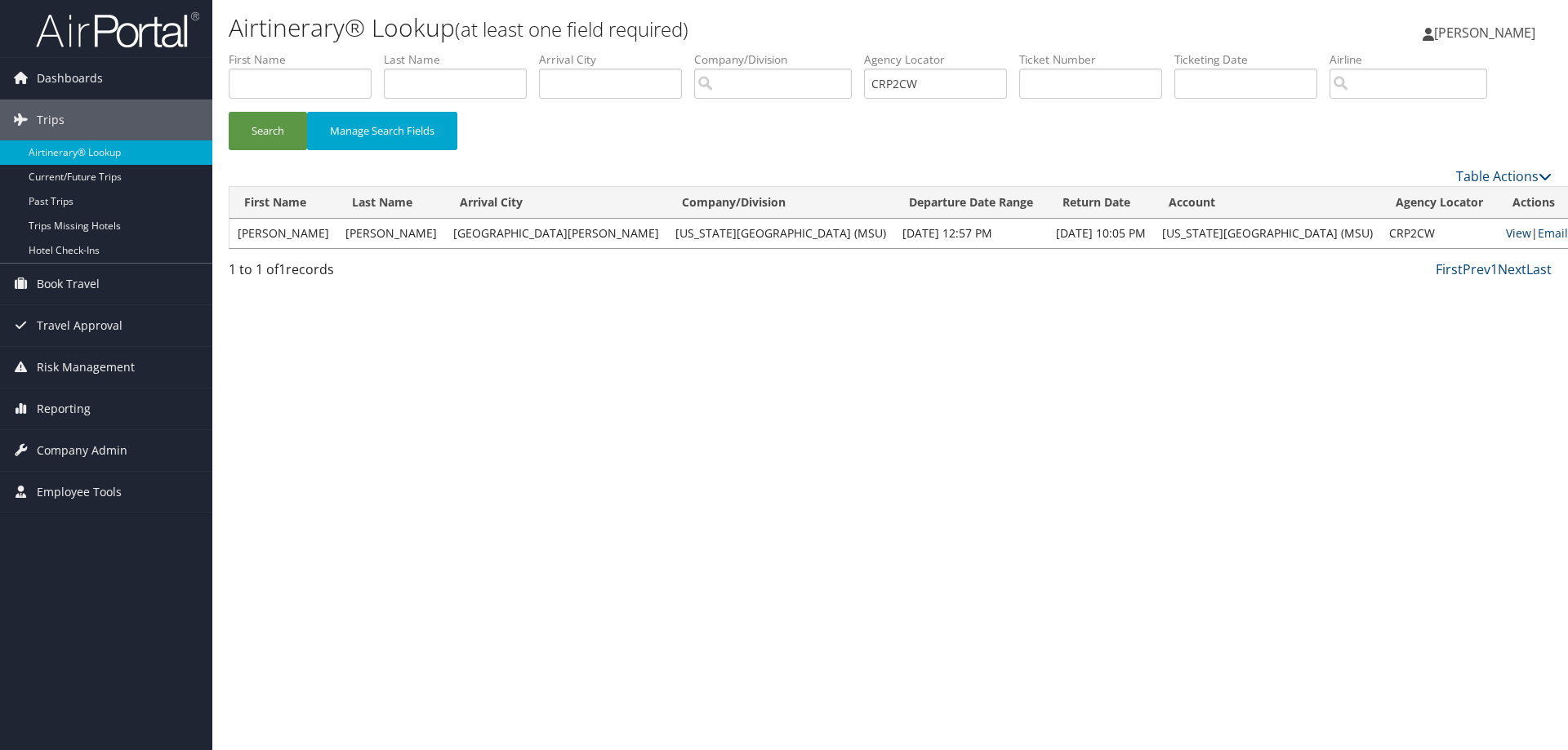
click at [1506, 229] on link "View" at bounding box center [1518, 233] width 25 height 15
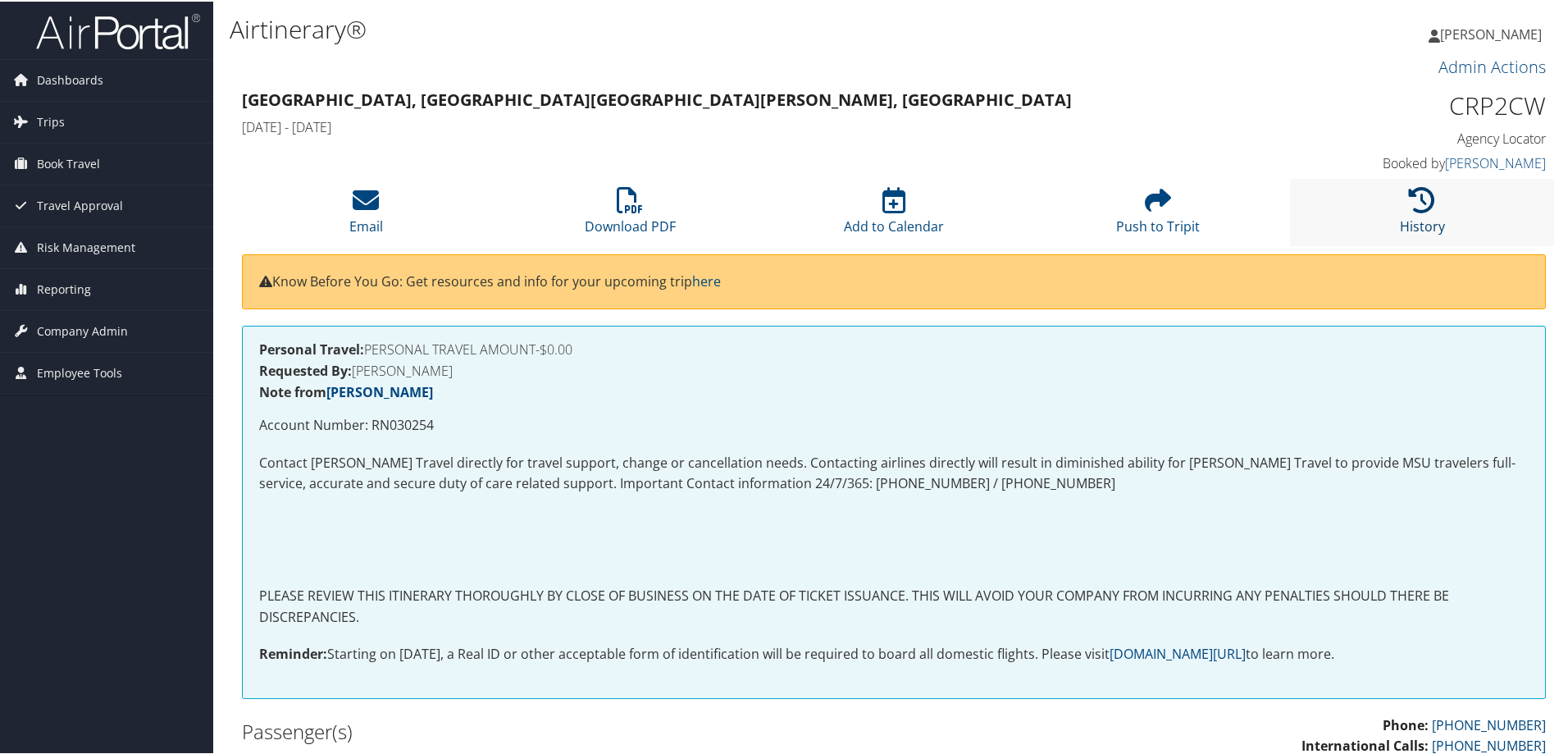
click at [1409, 212] on icon at bounding box center [1422, 198] width 26 height 26
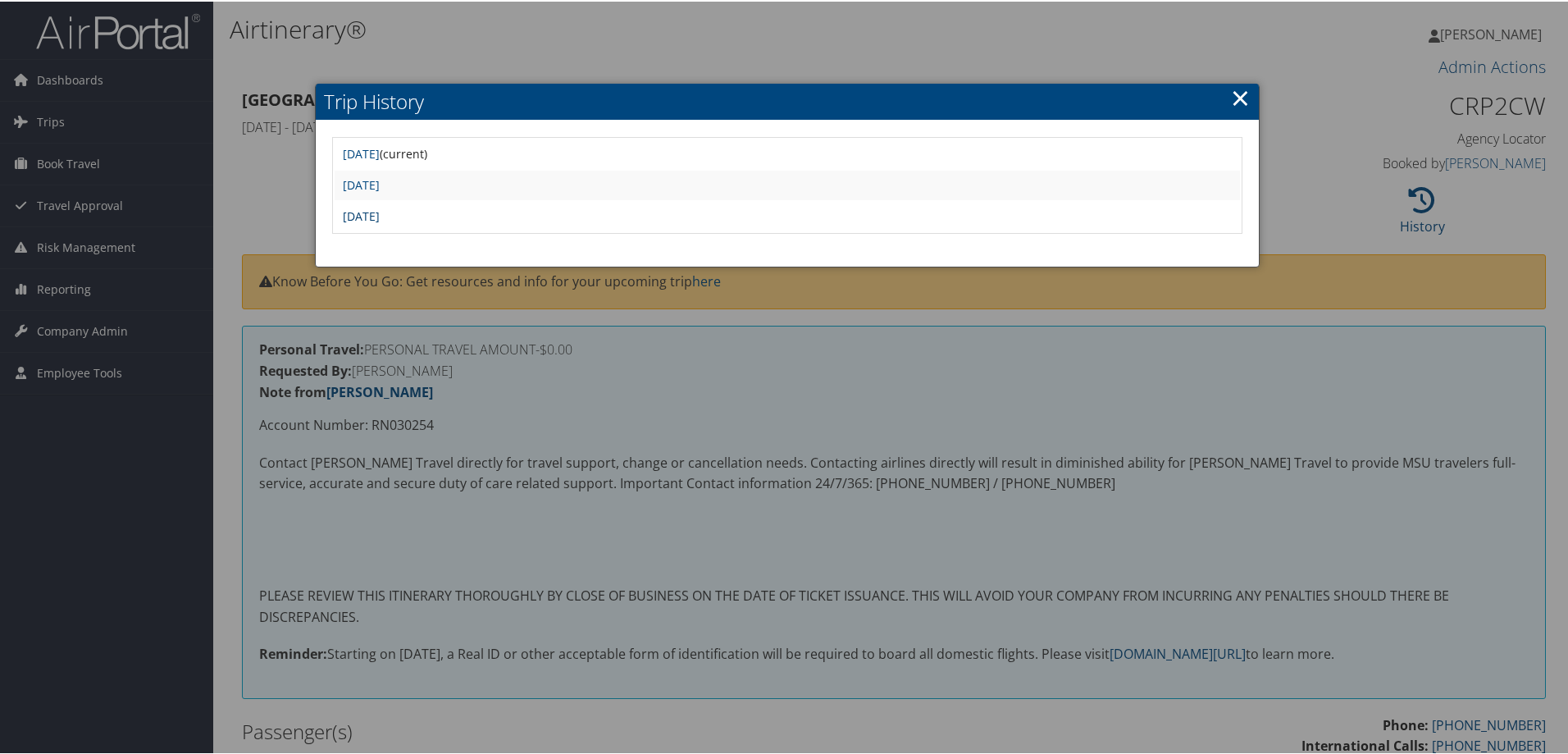
click at [379, 211] on link "Mon Jul 7 17:47:51 MDT 2025" at bounding box center [361, 215] width 37 height 15
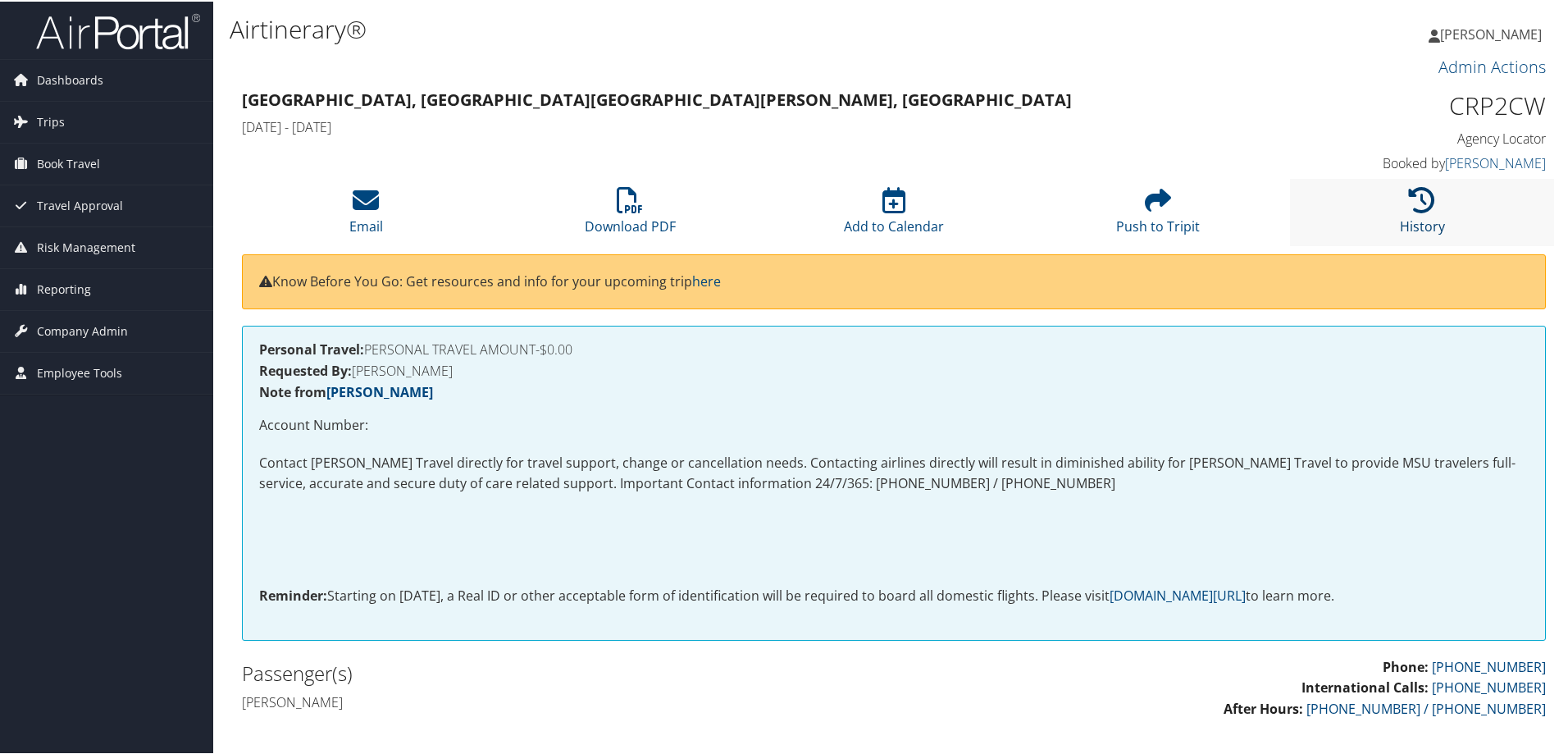
click at [1425, 208] on icon at bounding box center [1422, 198] width 26 height 26
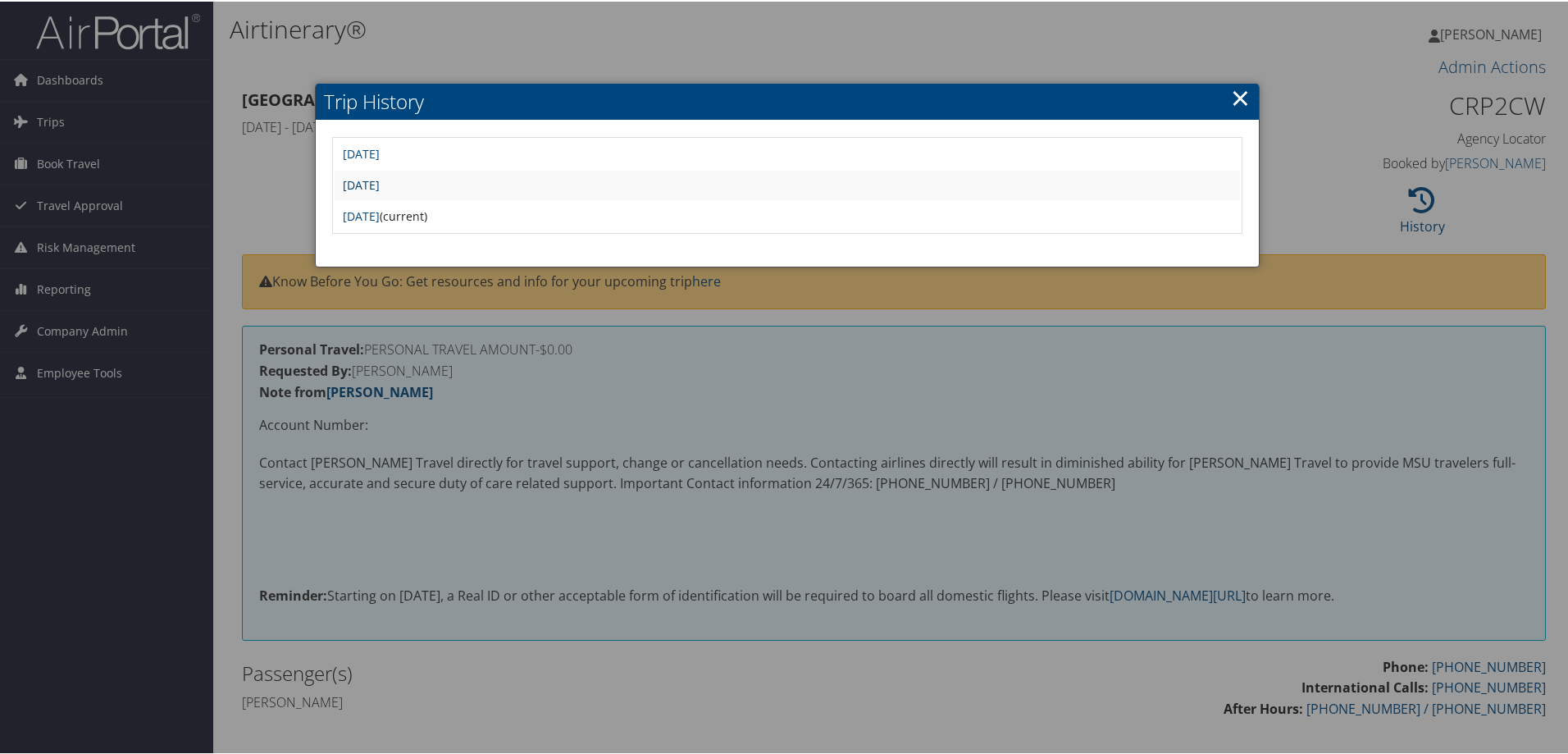
click at [379, 181] on link "[DATE]" at bounding box center [361, 183] width 37 height 15
